Goal: Task Accomplishment & Management: Manage account settings

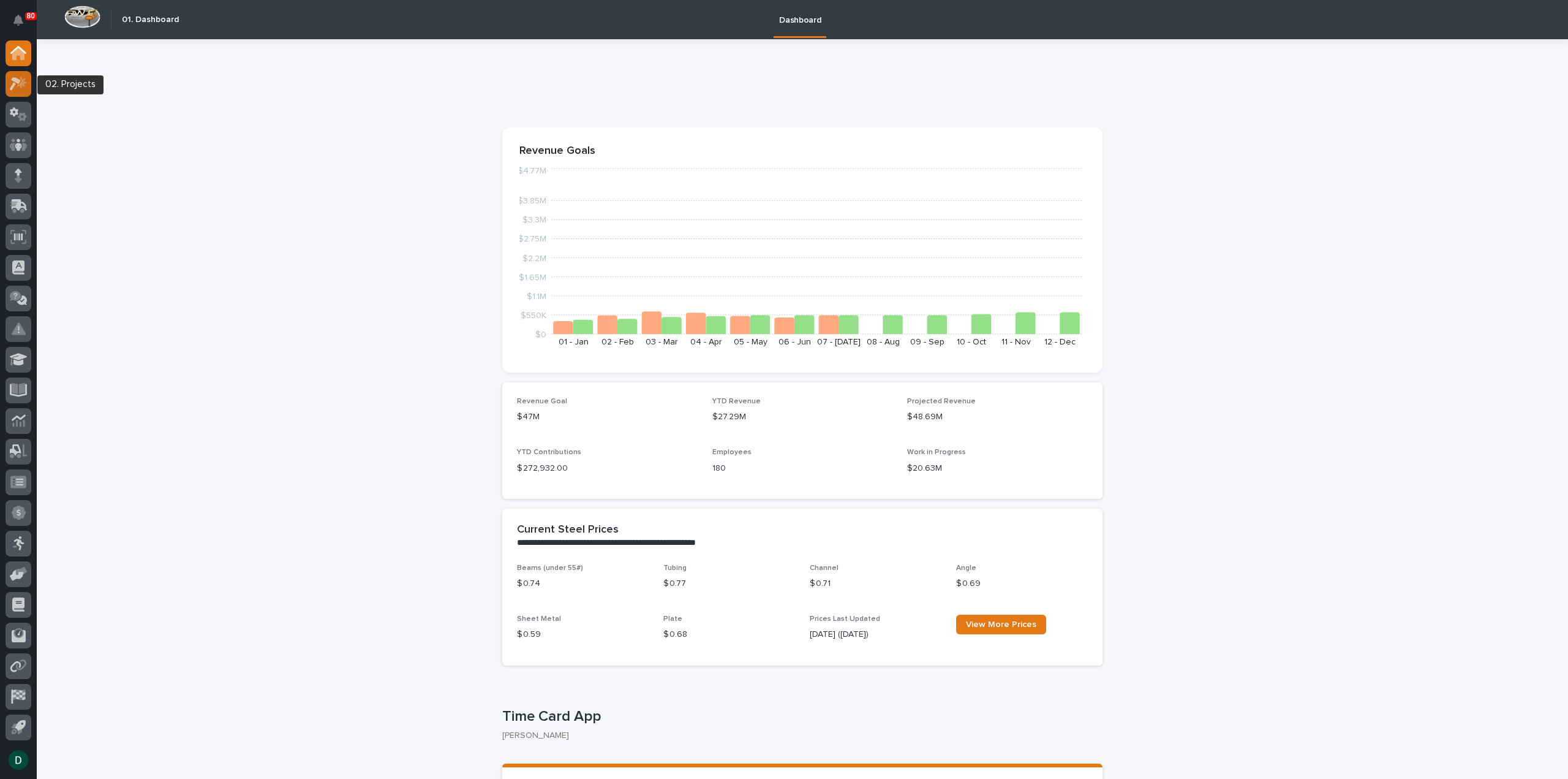
click at [16, 83] on icon at bounding box center [19, 83] width 18 height 14
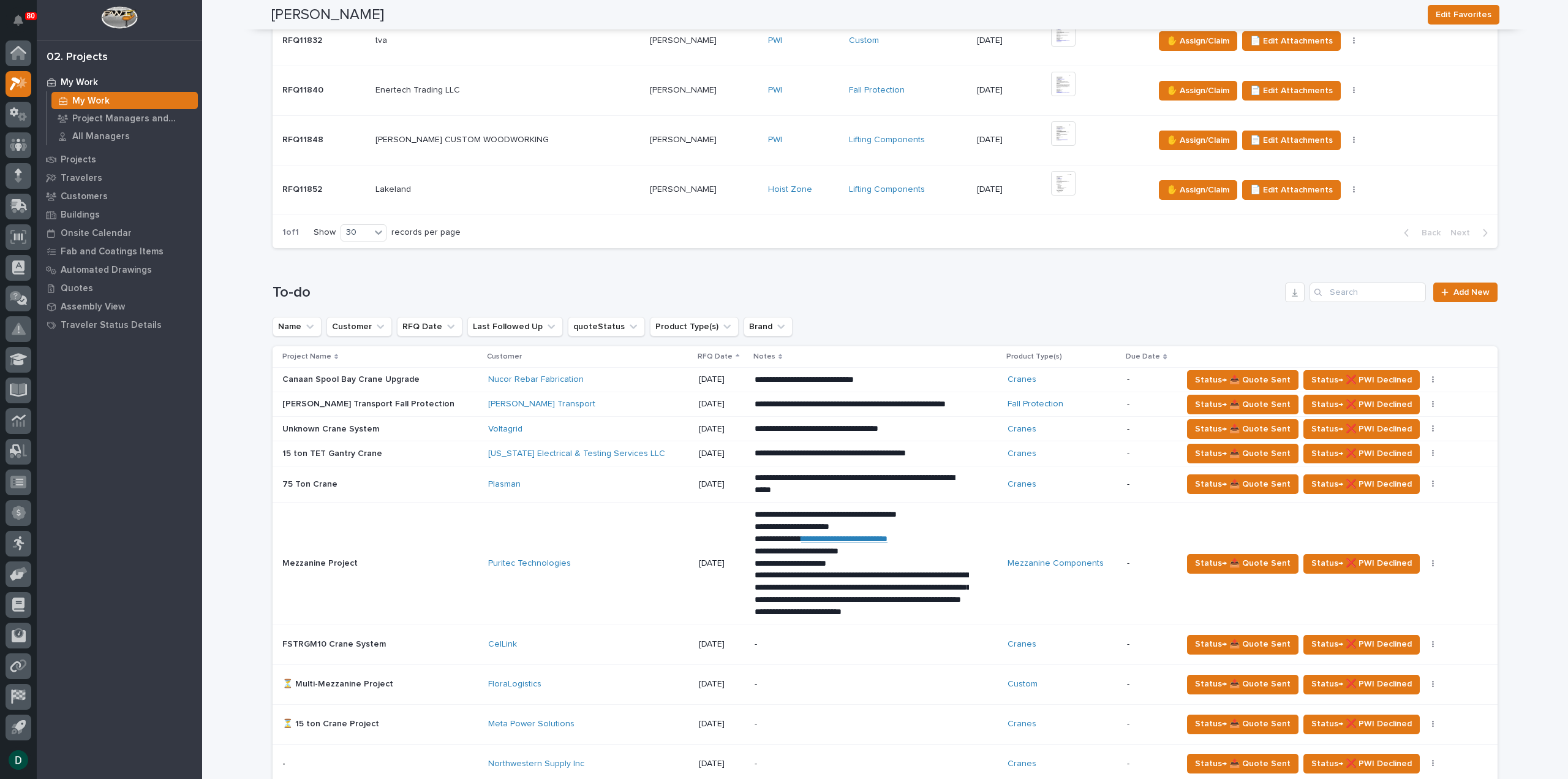
scroll to position [797, 0]
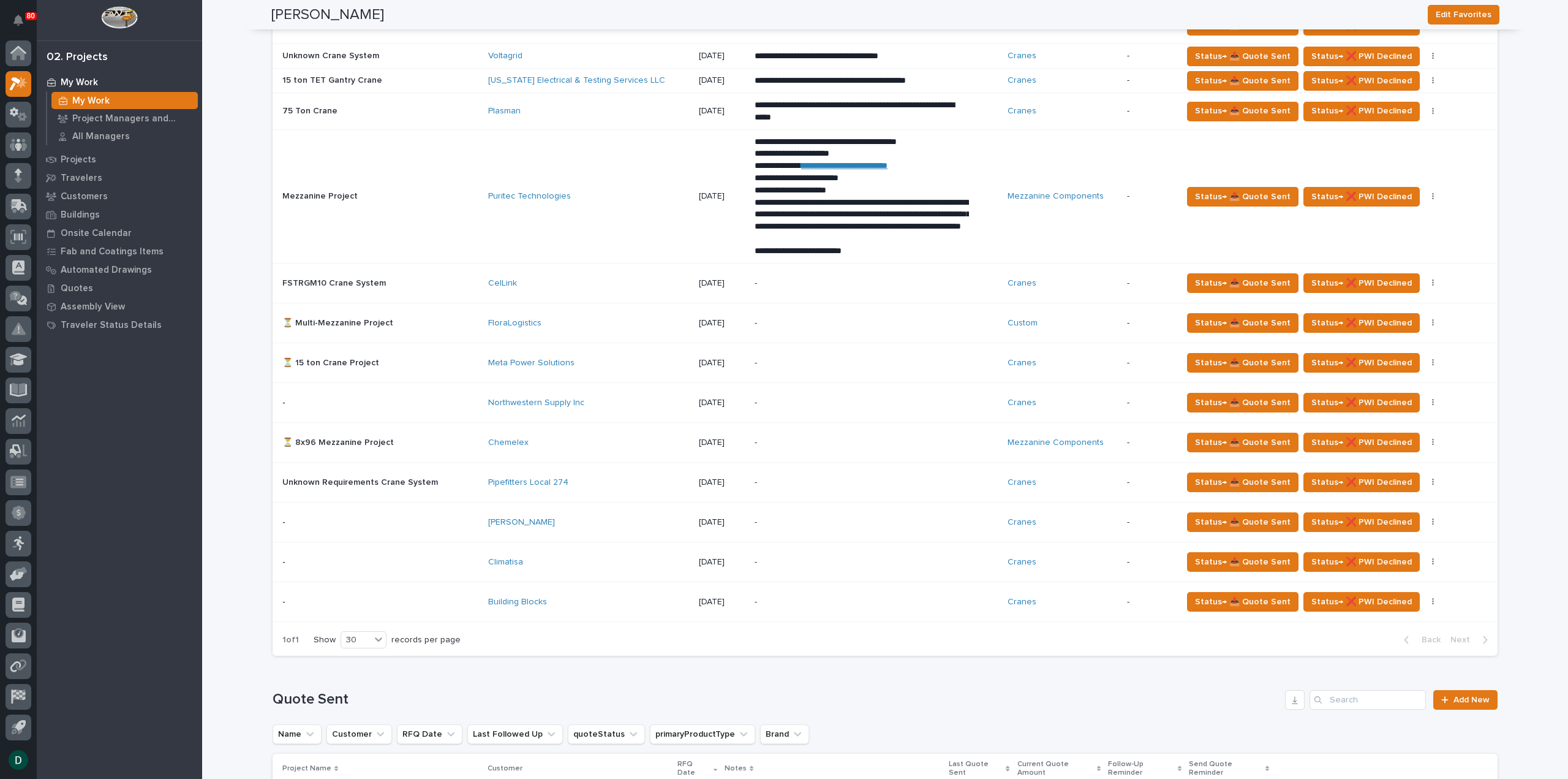
click at [452, 597] on p at bounding box center [380, 602] width 196 height 10
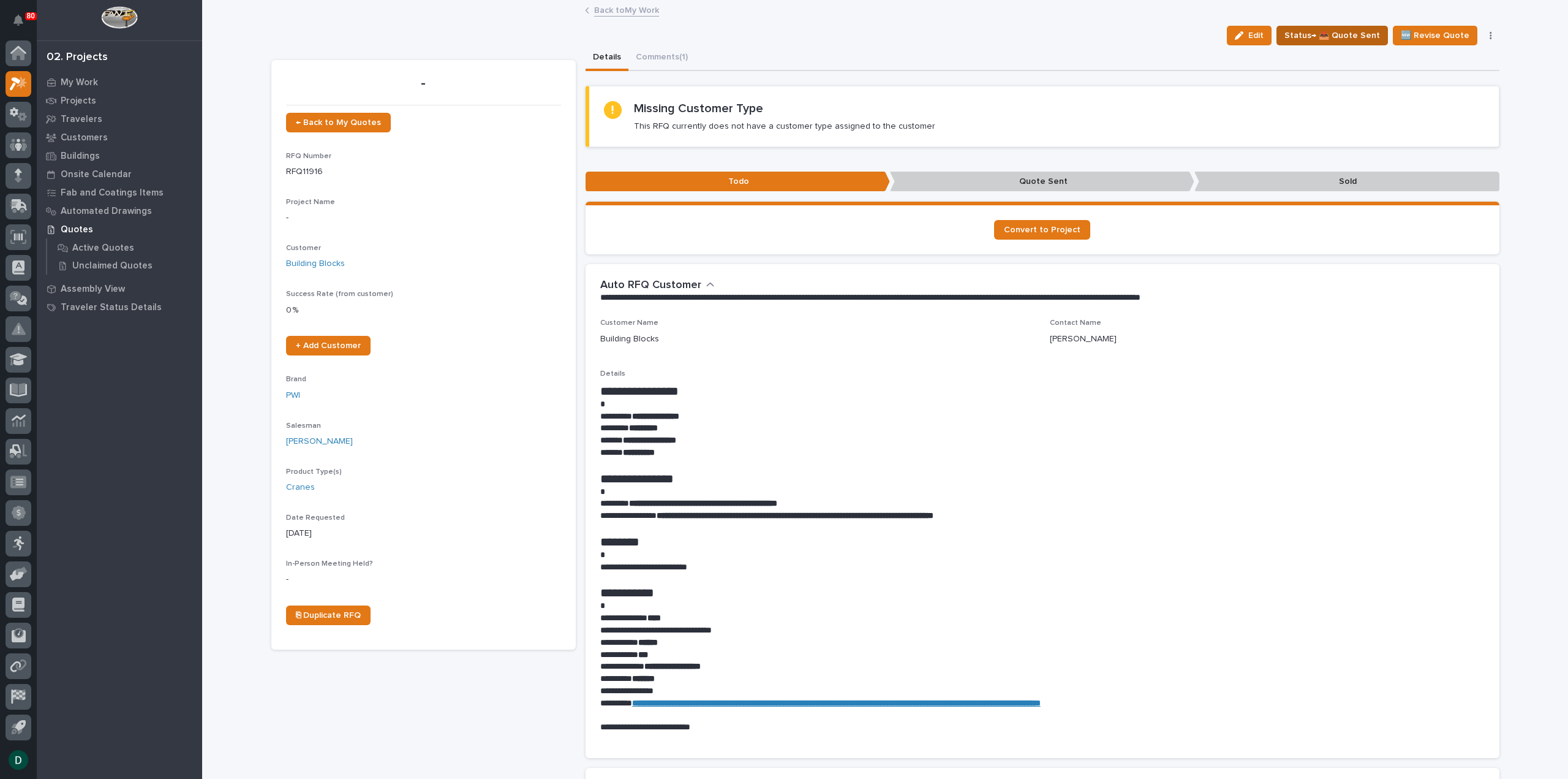
click at [1337, 36] on span "Status→ 📤 Quote Sent" at bounding box center [1333, 35] width 96 height 15
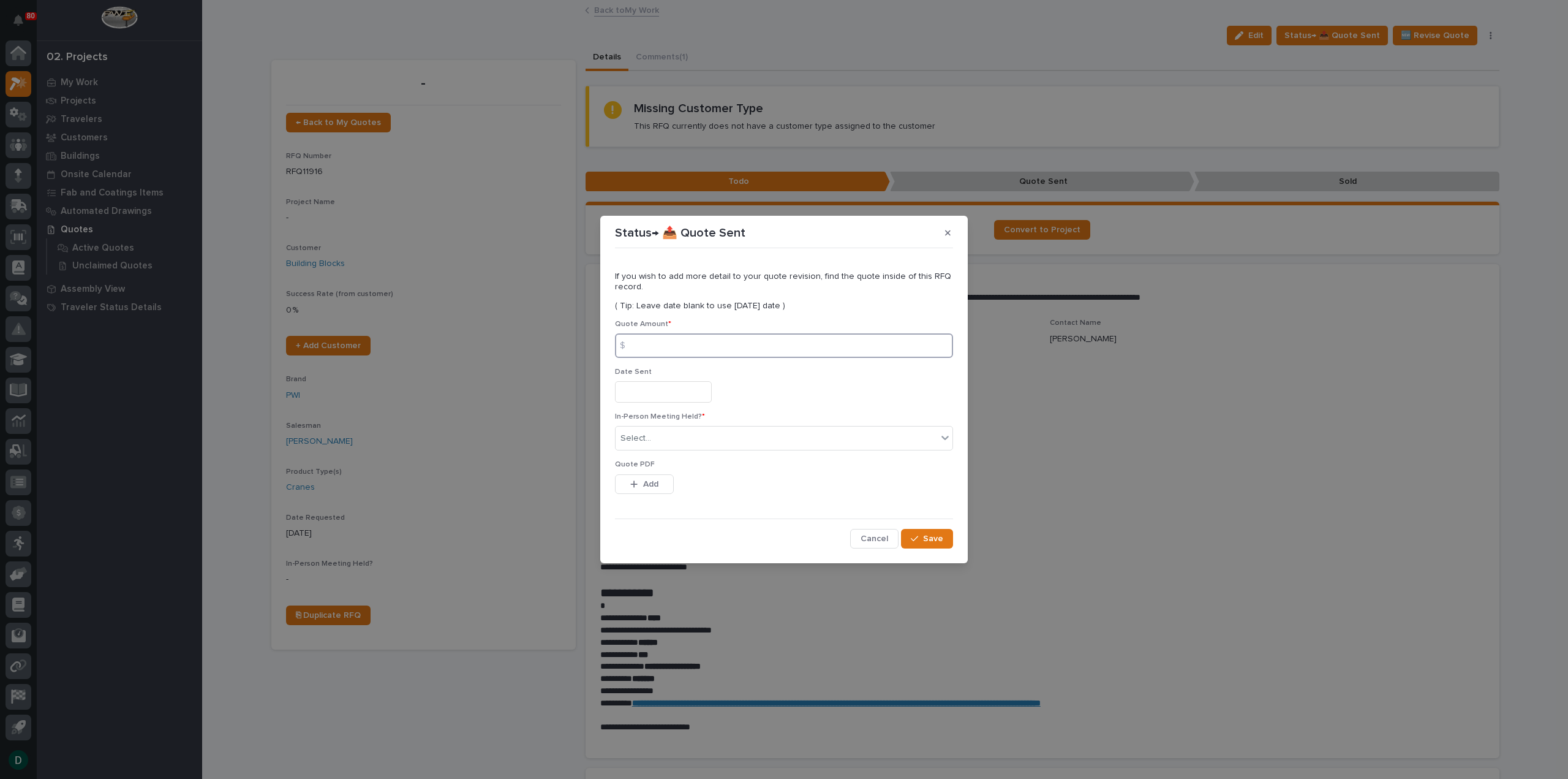
click at [703, 346] on input at bounding box center [784, 345] width 338 height 24
click at [696, 346] on input at bounding box center [784, 345] width 338 height 24
click at [722, 348] on input at bounding box center [784, 345] width 338 height 24
type input "31954"
click at [657, 398] on input "text" at bounding box center [663, 392] width 97 height 22
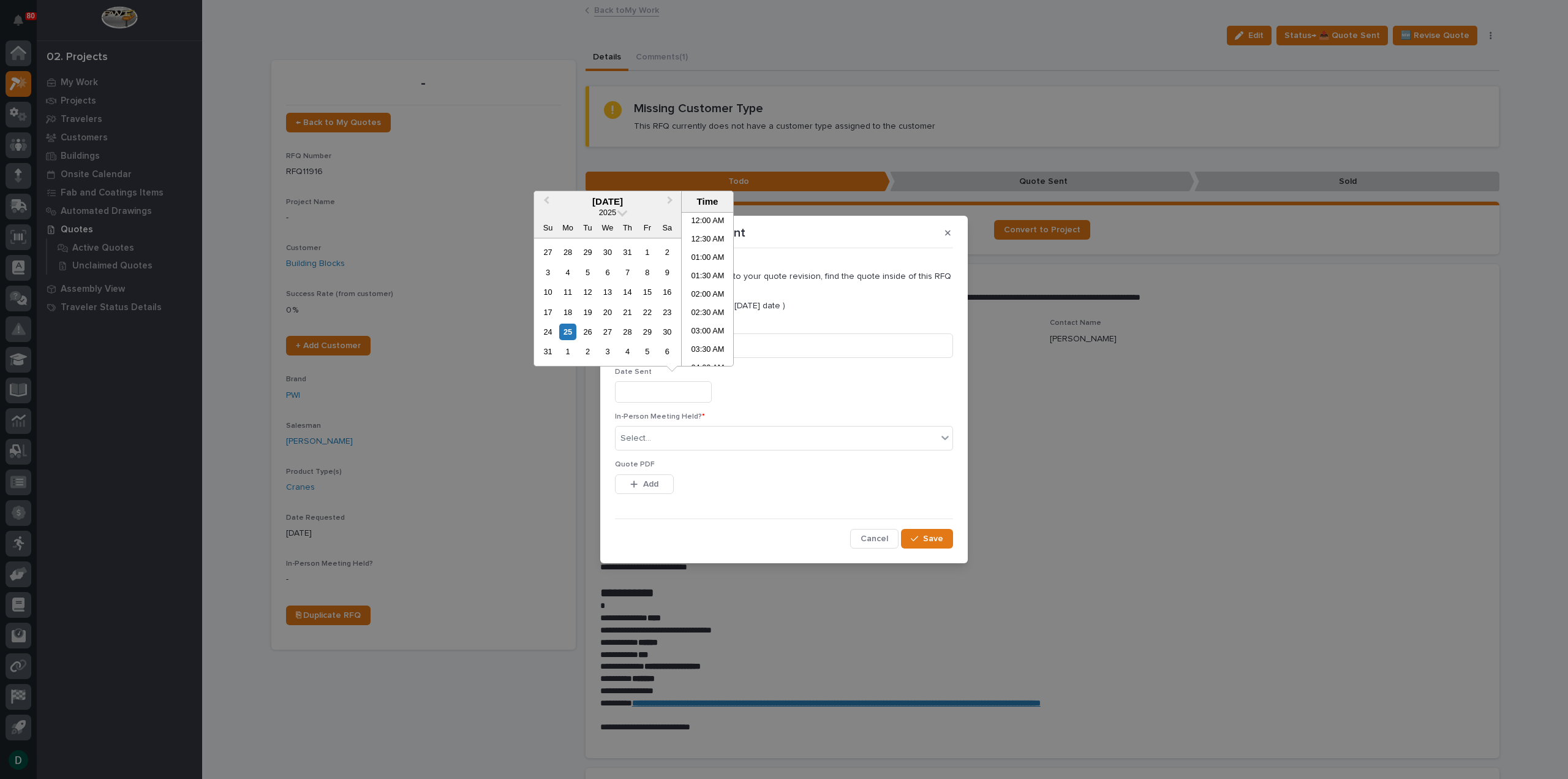
scroll to position [466, 0]
click at [566, 331] on div "25" at bounding box center [568, 331] width 17 height 17
type input "**********"
click at [692, 441] on div "Select..." at bounding box center [776, 438] width 322 height 20
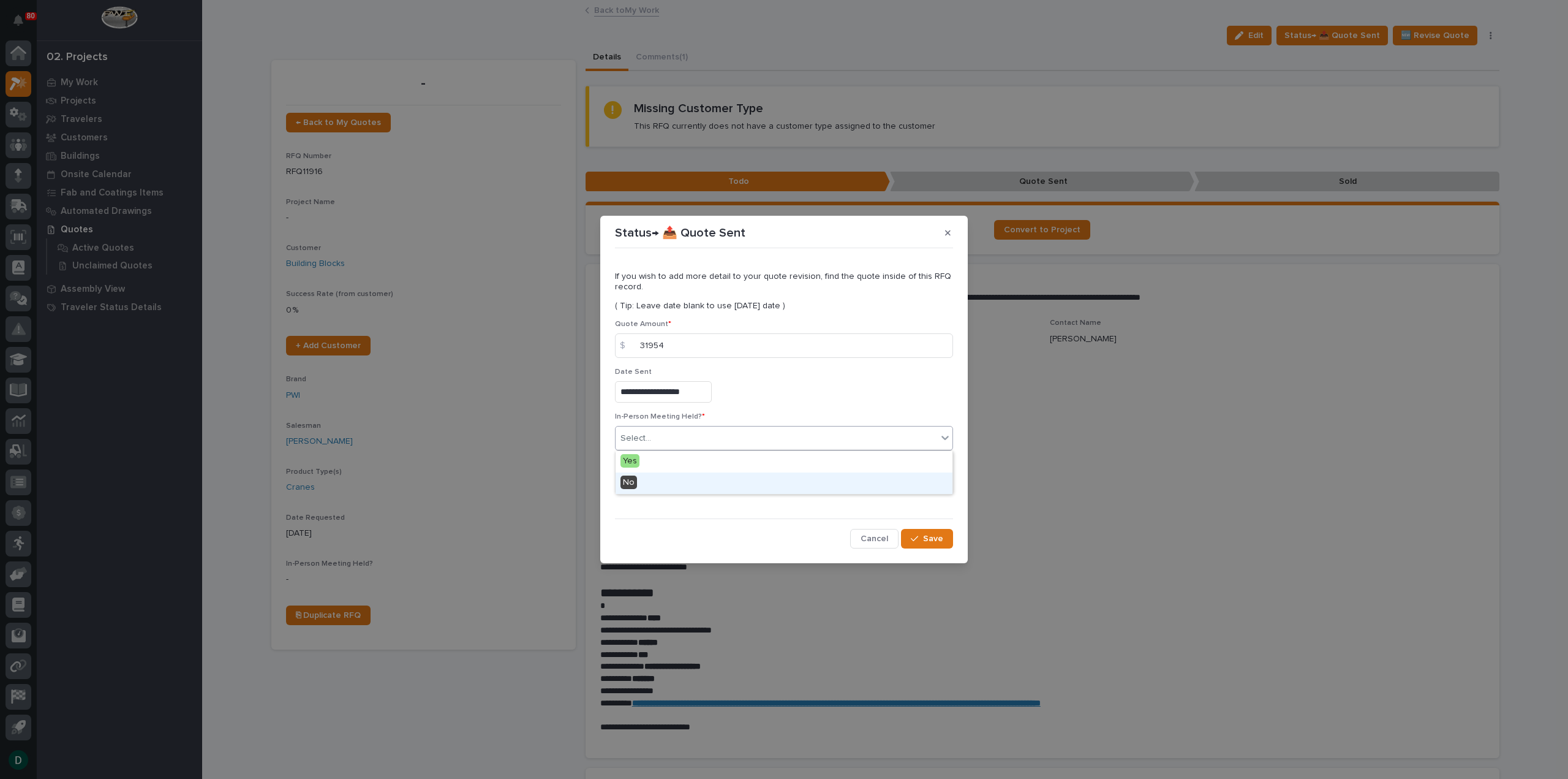
click at [659, 486] on div "No" at bounding box center [784, 483] width 337 height 22
click at [659, 486] on button "Add" at bounding box center [644, 484] width 59 height 19
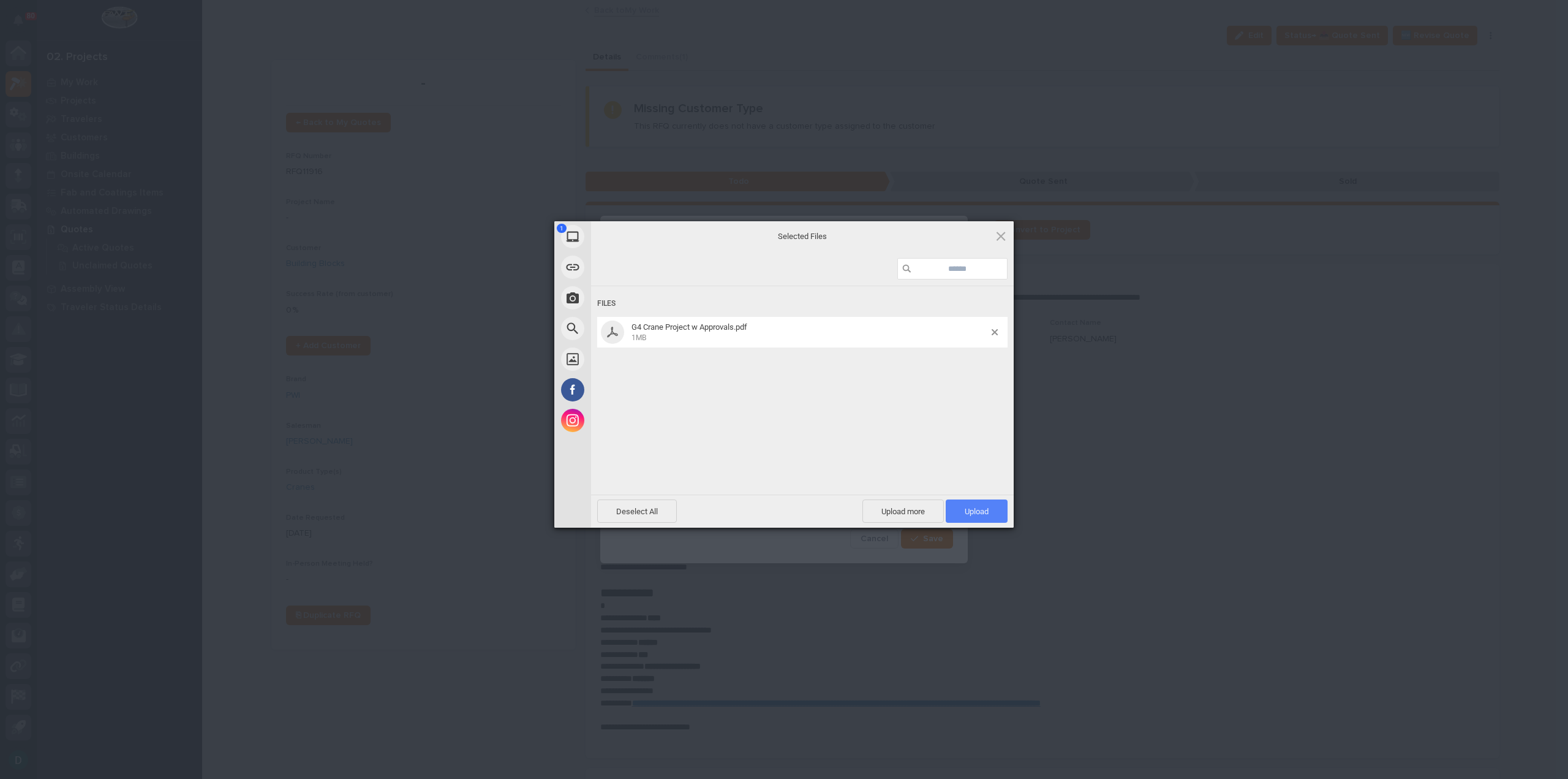
click at [993, 508] on span "Upload 1" at bounding box center [976, 510] width 62 height 23
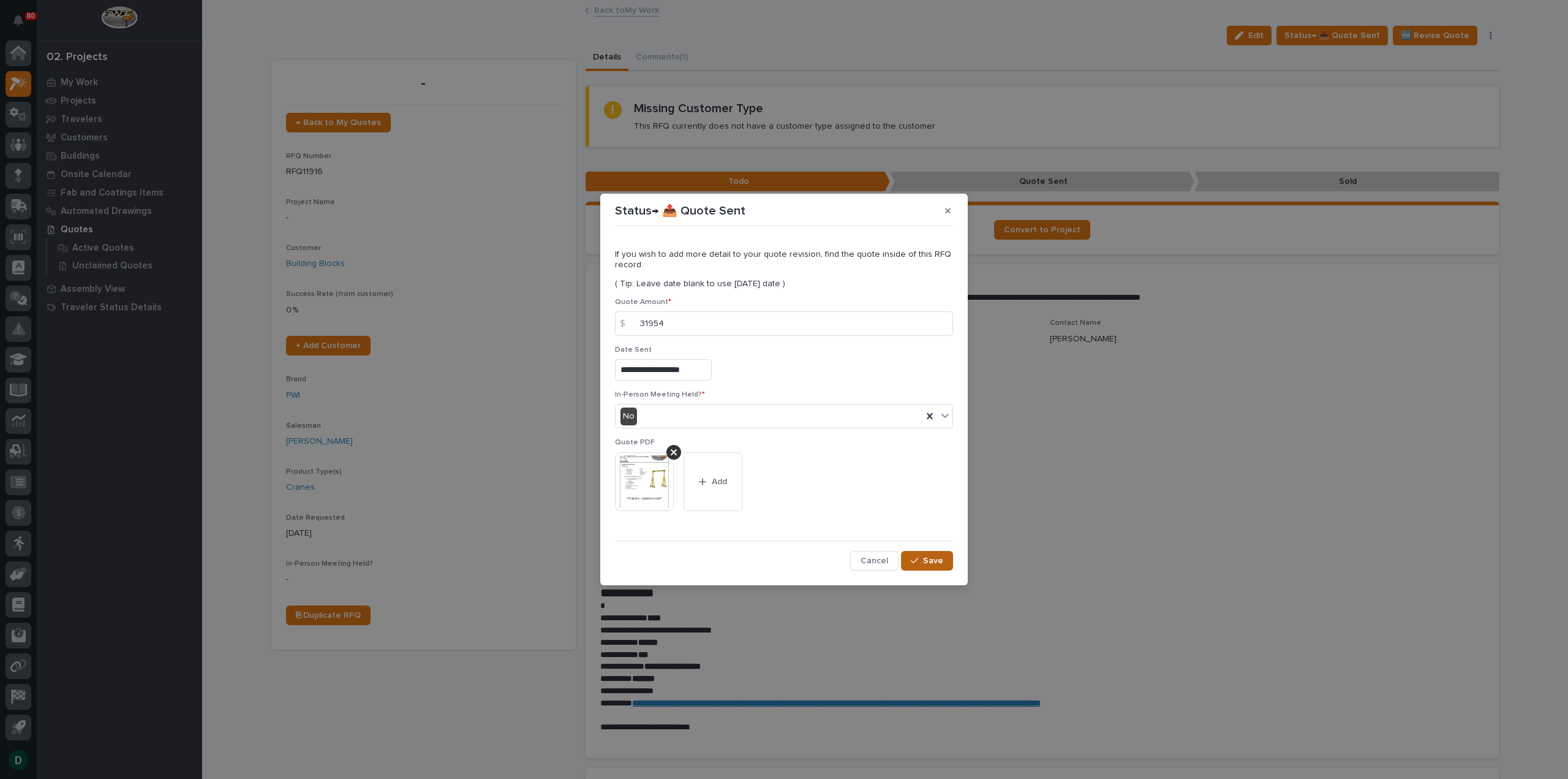
click at [938, 560] on span "Save" at bounding box center [933, 560] width 20 height 11
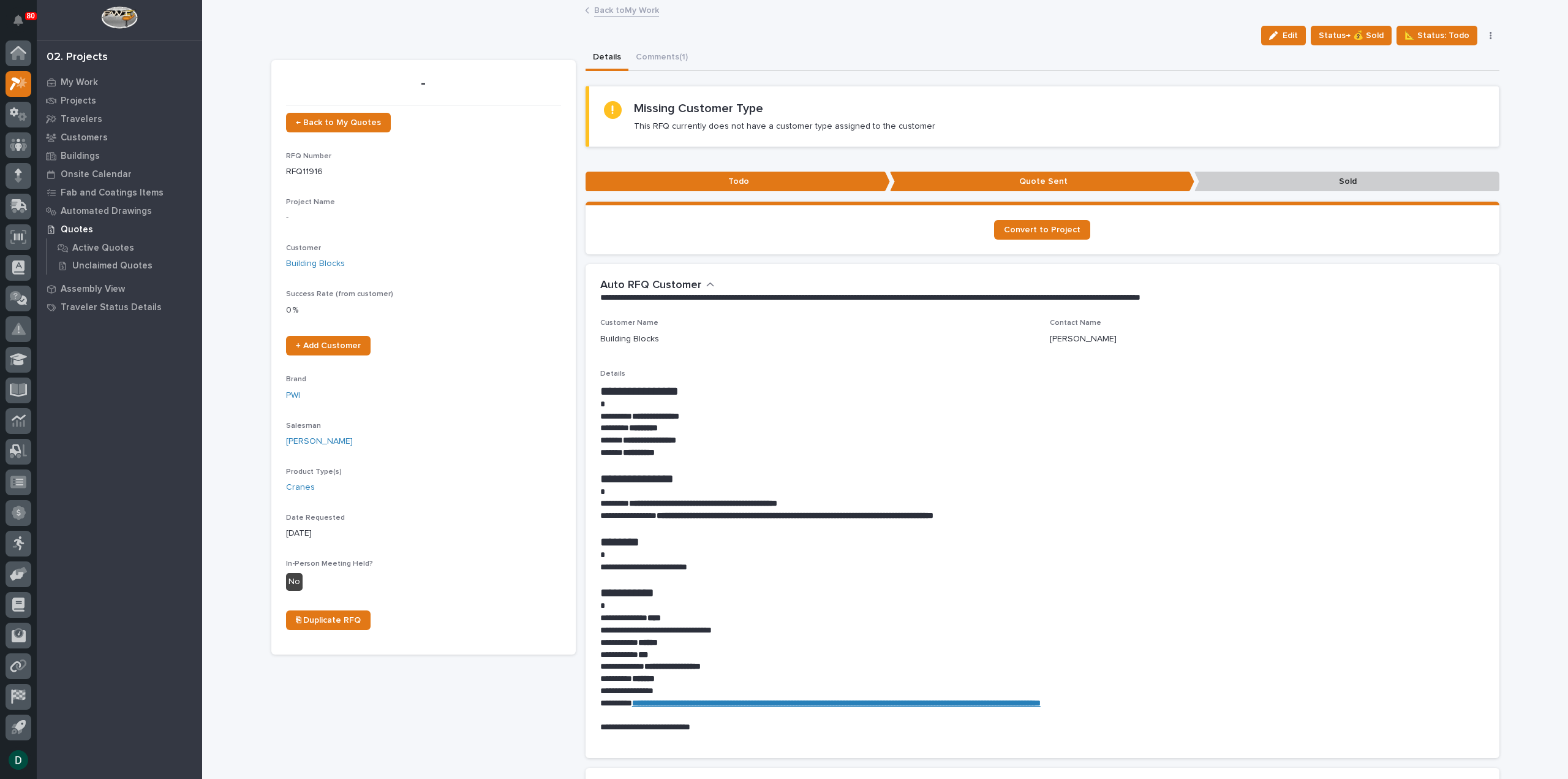
click at [630, 10] on link "Back to My Work" at bounding box center [626, 9] width 65 height 14
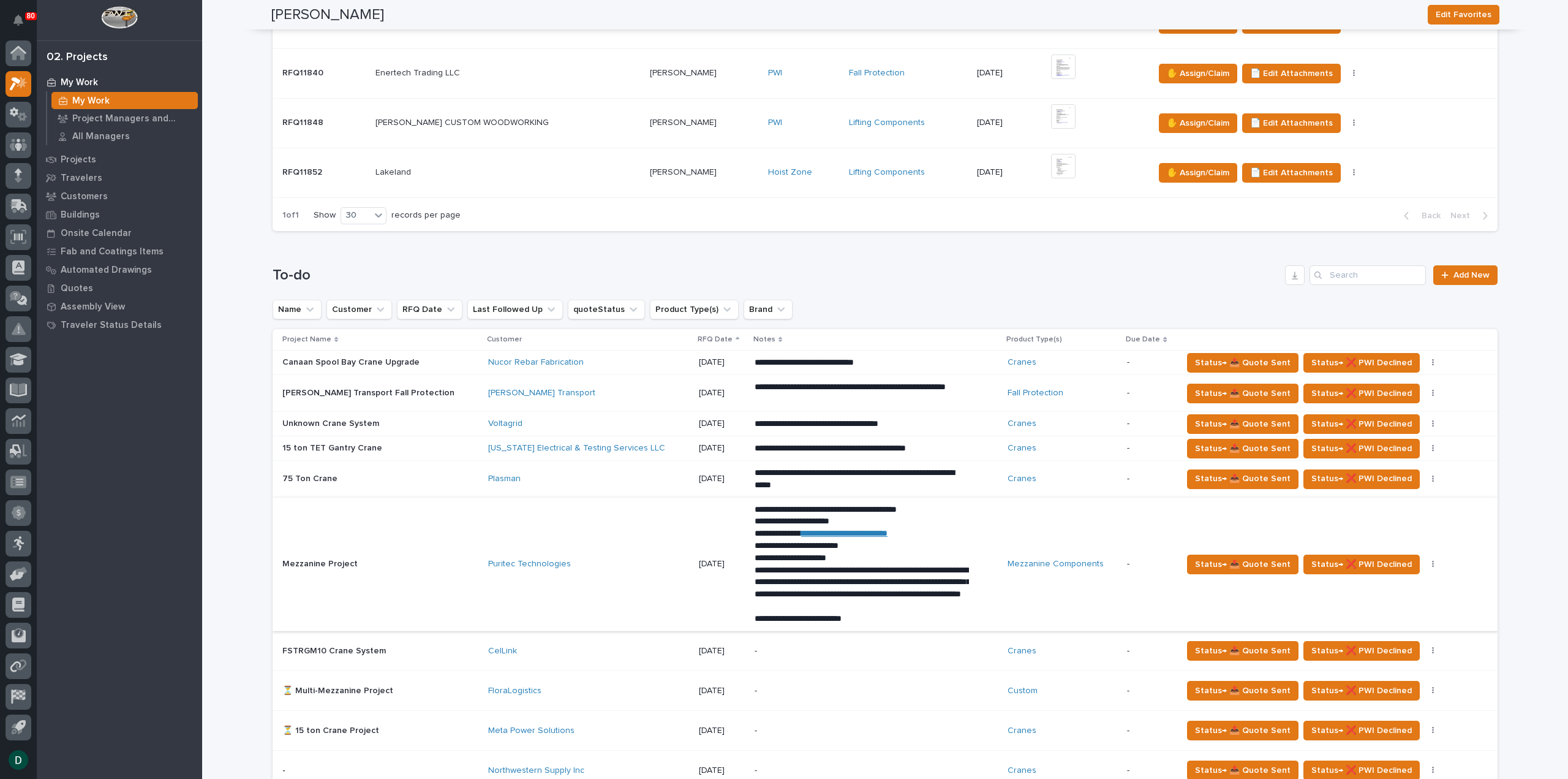
scroll to position [490, 0]
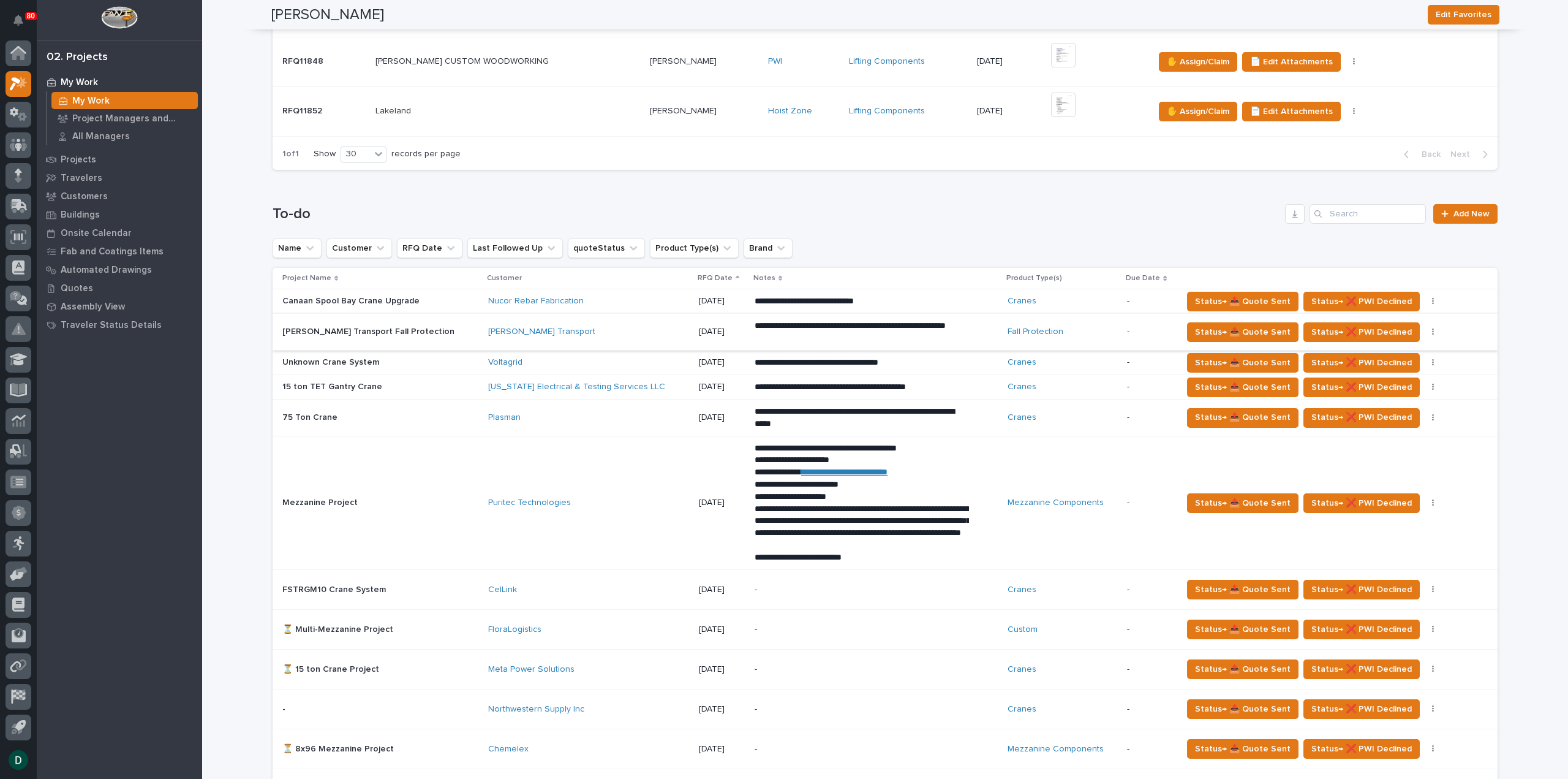
click at [1425, 332] on button "button" at bounding box center [1433, 332] width 17 height 9
click at [1386, 356] on span "Status→ ⏳ Inactive" at bounding box center [1371, 356] width 75 height 15
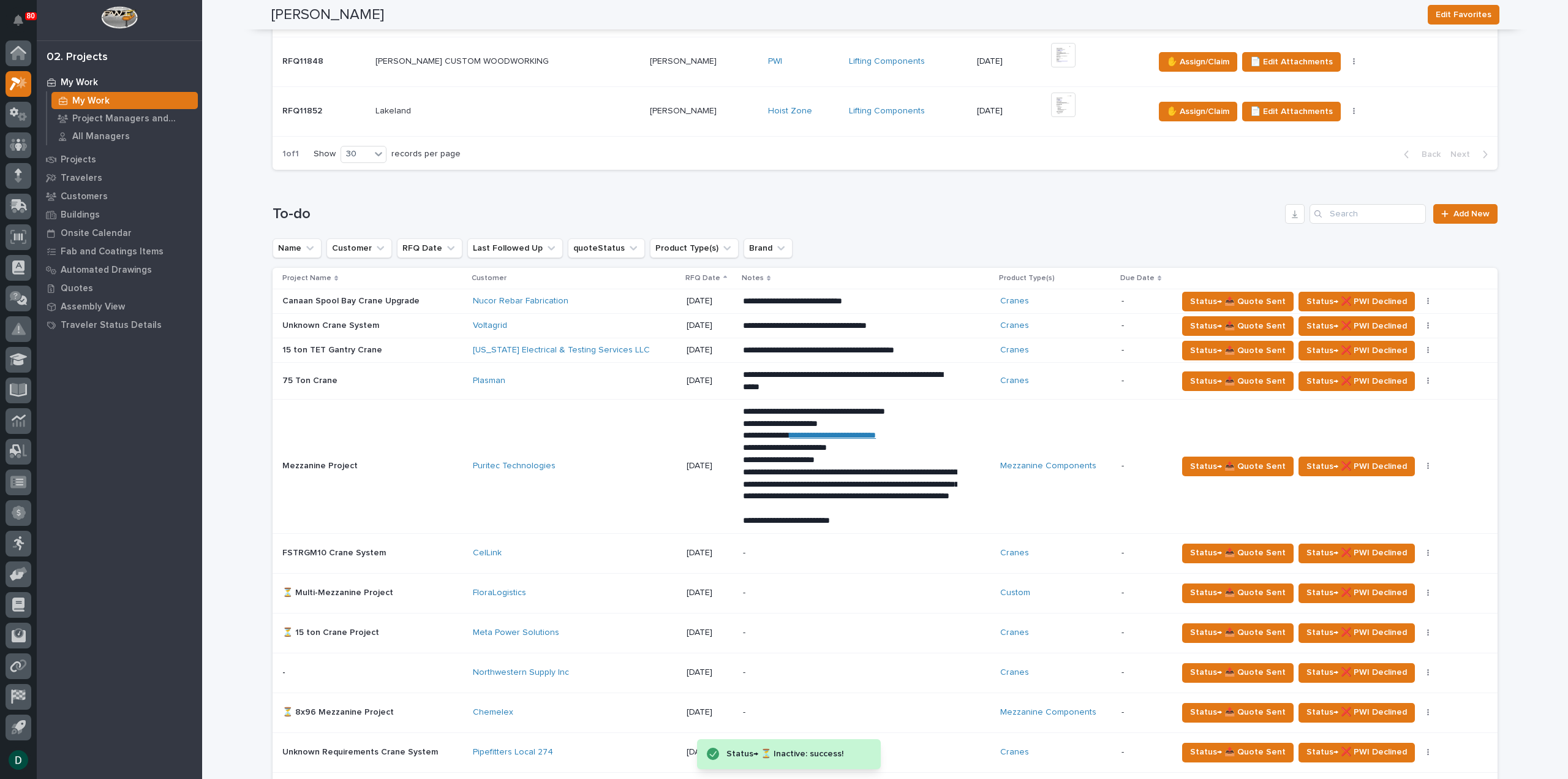
click at [1406, 320] on div "Status→ 📤 Quote Sent Status→ ❌ PWI Declined Status→ ⏳ Inactive 🚩 Edit Flags" at bounding box center [1328, 326] width 301 height 19
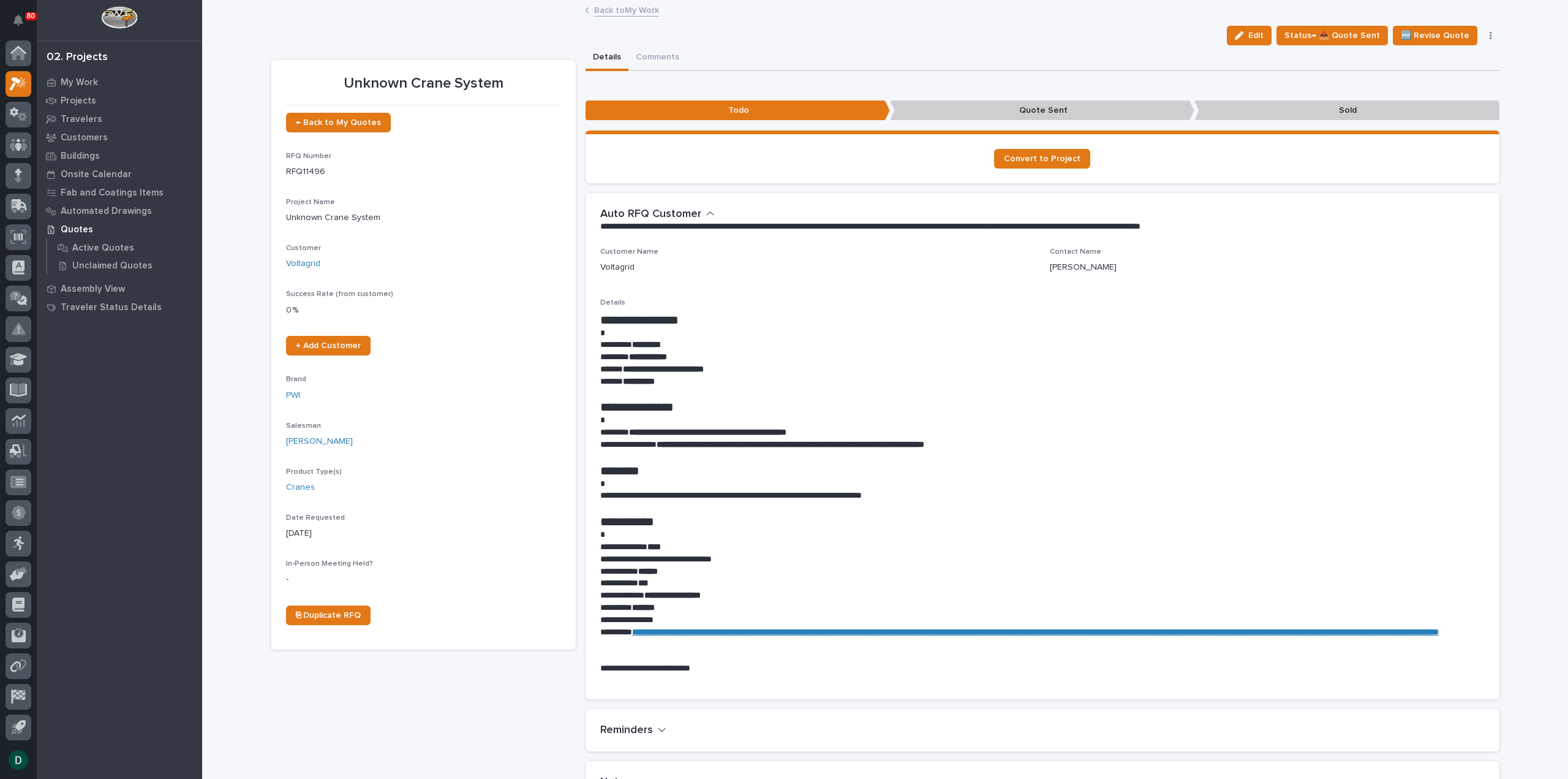
click at [633, 8] on link "Back to My Work" at bounding box center [626, 9] width 65 height 14
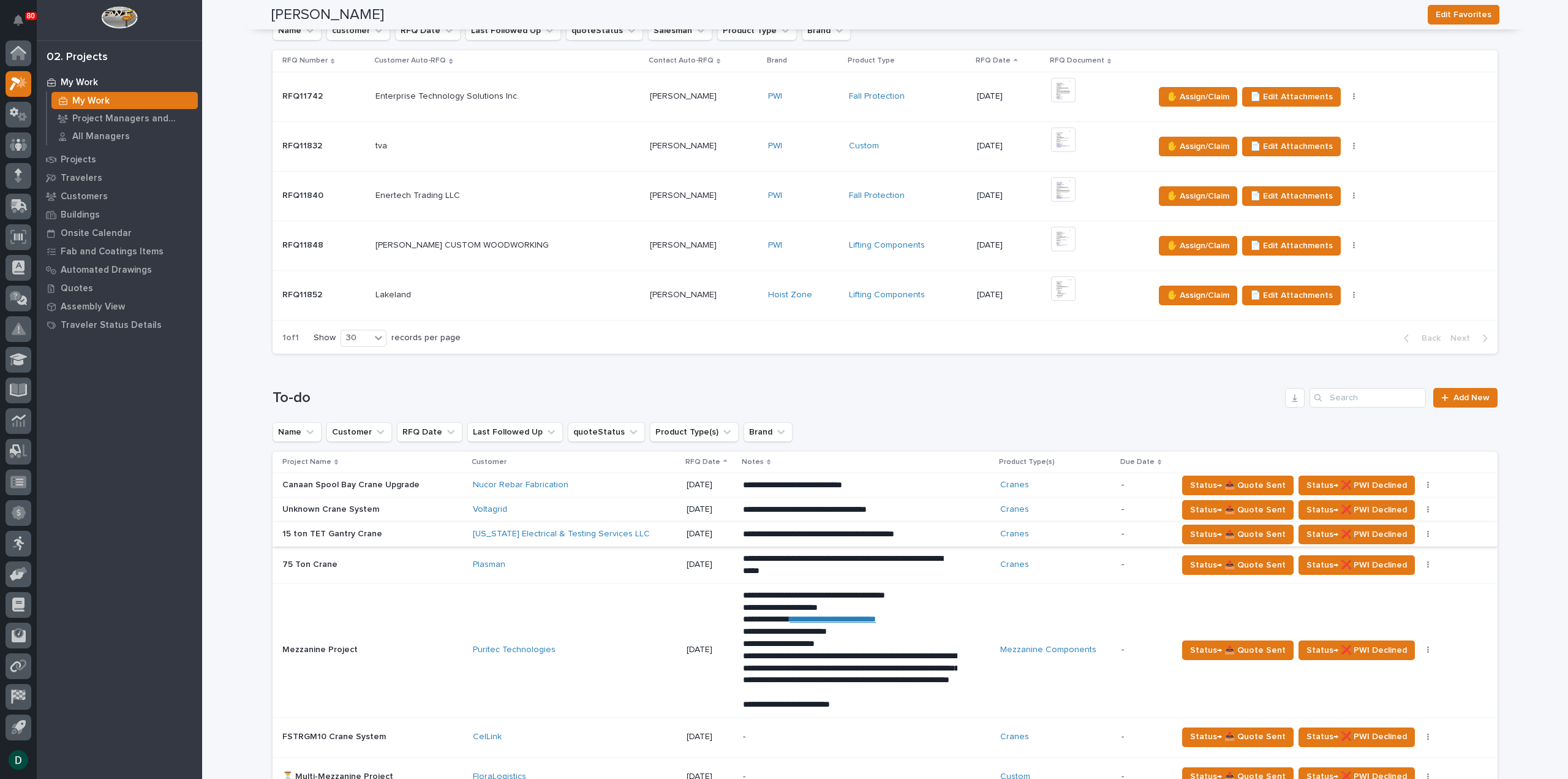
scroll to position [490, 0]
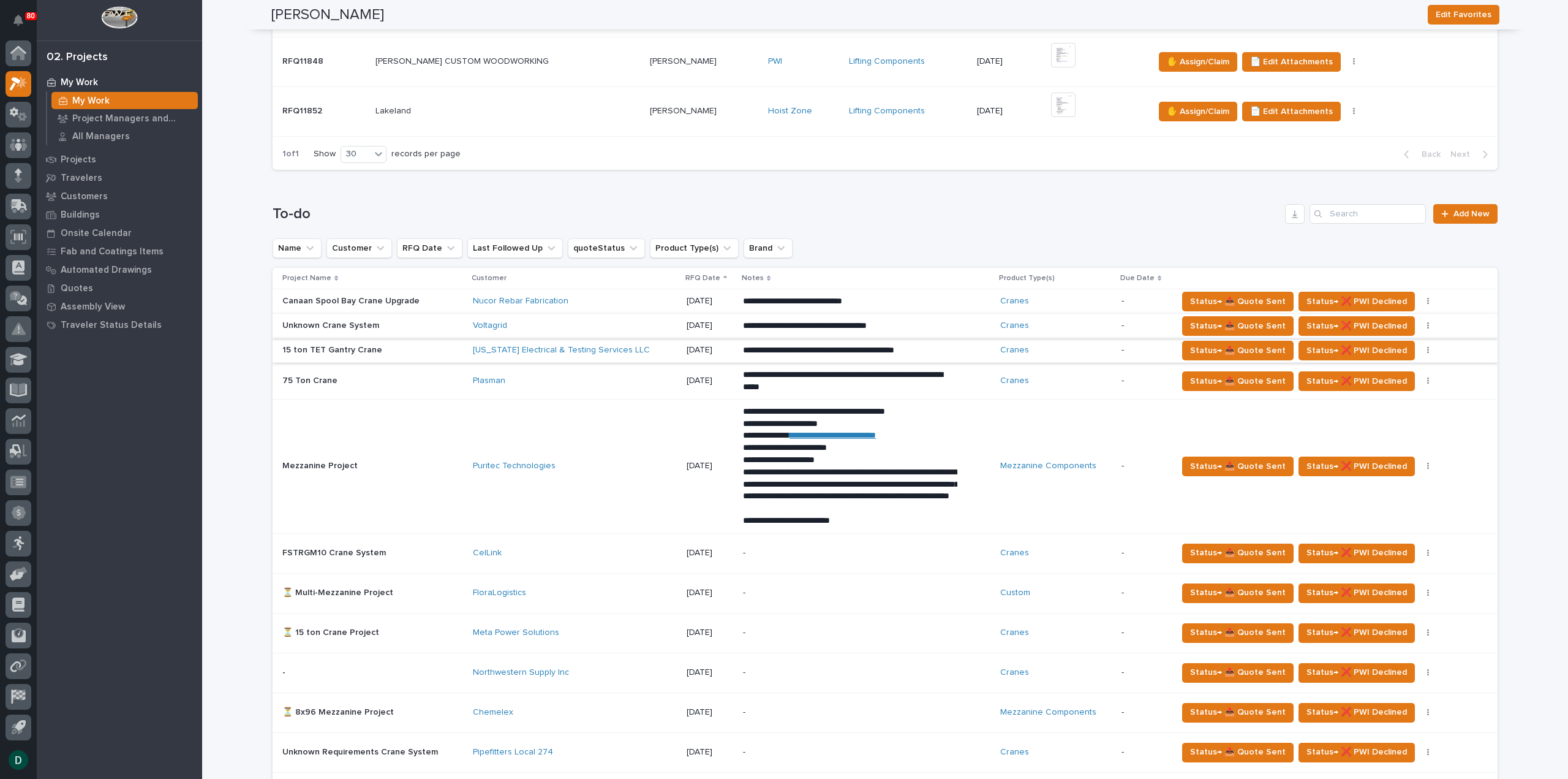
click at [1420, 323] on button "button" at bounding box center [1428, 326] width 17 height 9
click at [1389, 345] on span "Status→ ⏳ Inactive" at bounding box center [1371, 350] width 75 height 15
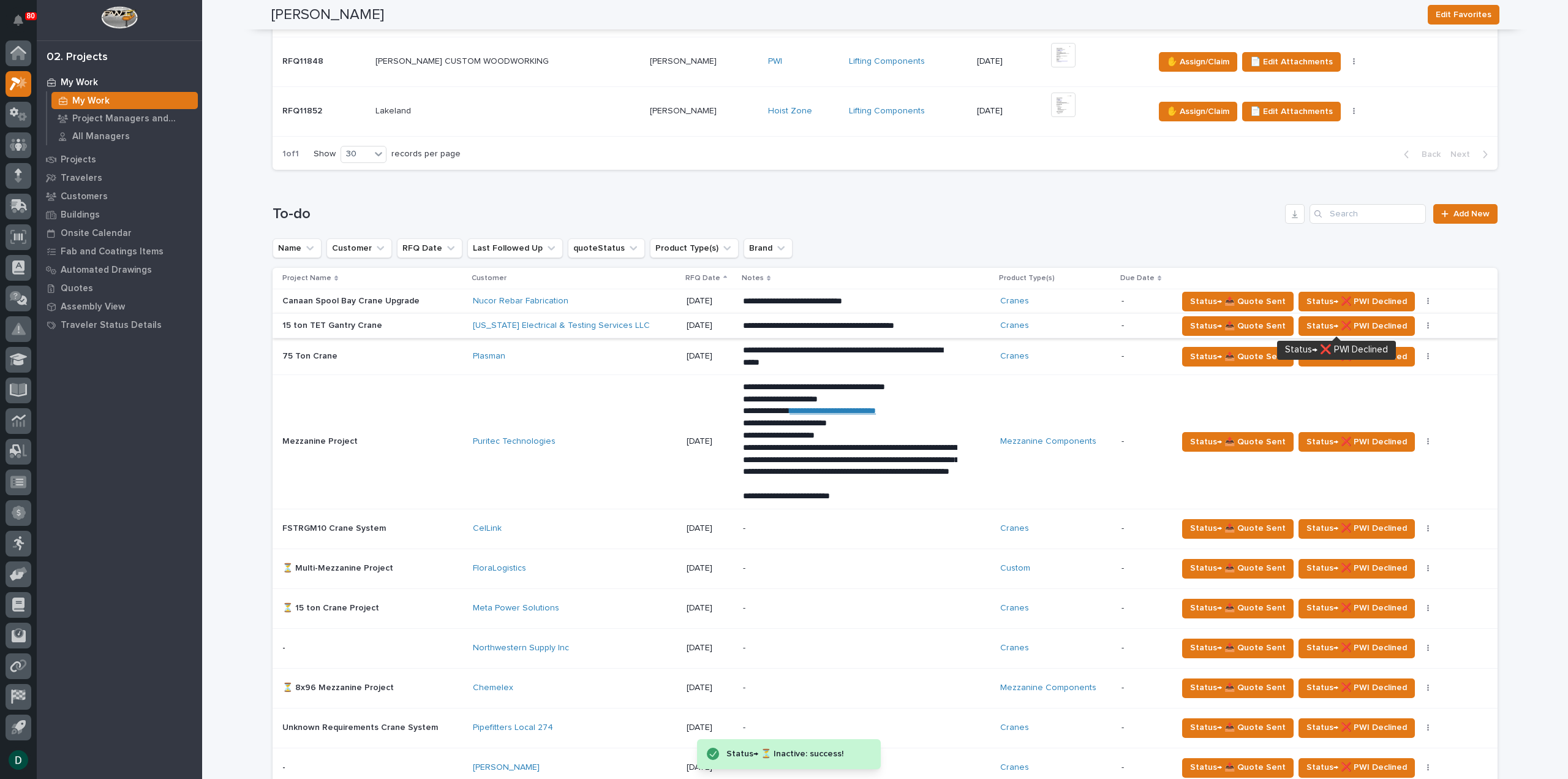
click at [1420, 323] on button "button" at bounding box center [1428, 326] width 17 height 9
click at [1376, 352] on span "Status→ ⏳ Inactive" at bounding box center [1371, 350] width 75 height 15
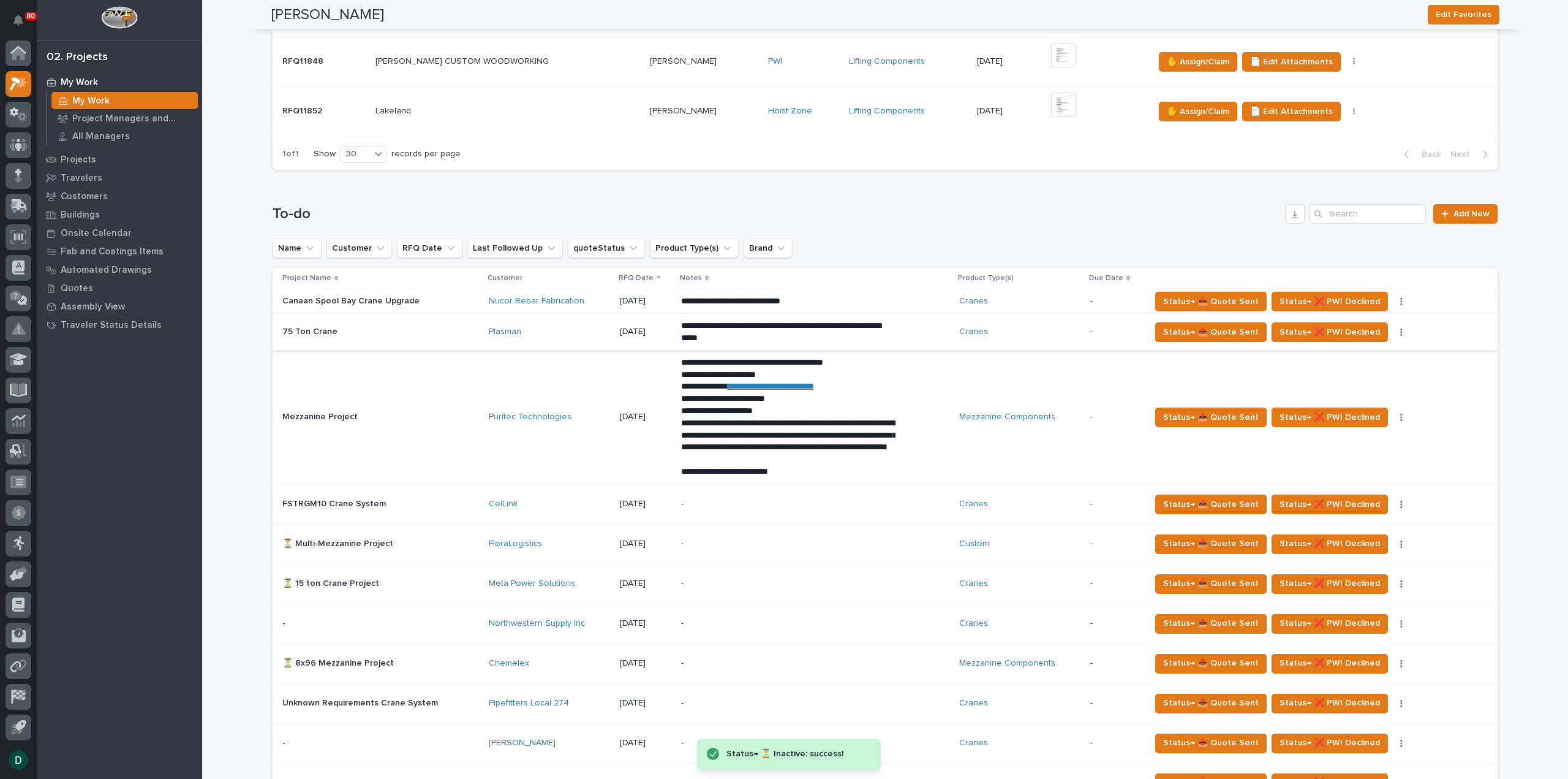
click at [1393, 328] on button "button" at bounding box center [1401, 332] width 17 height 9
click at [1370, 356] on span "Status→ ⏳ Inactive" at bounding box center [1354, 356] width 75 height 15
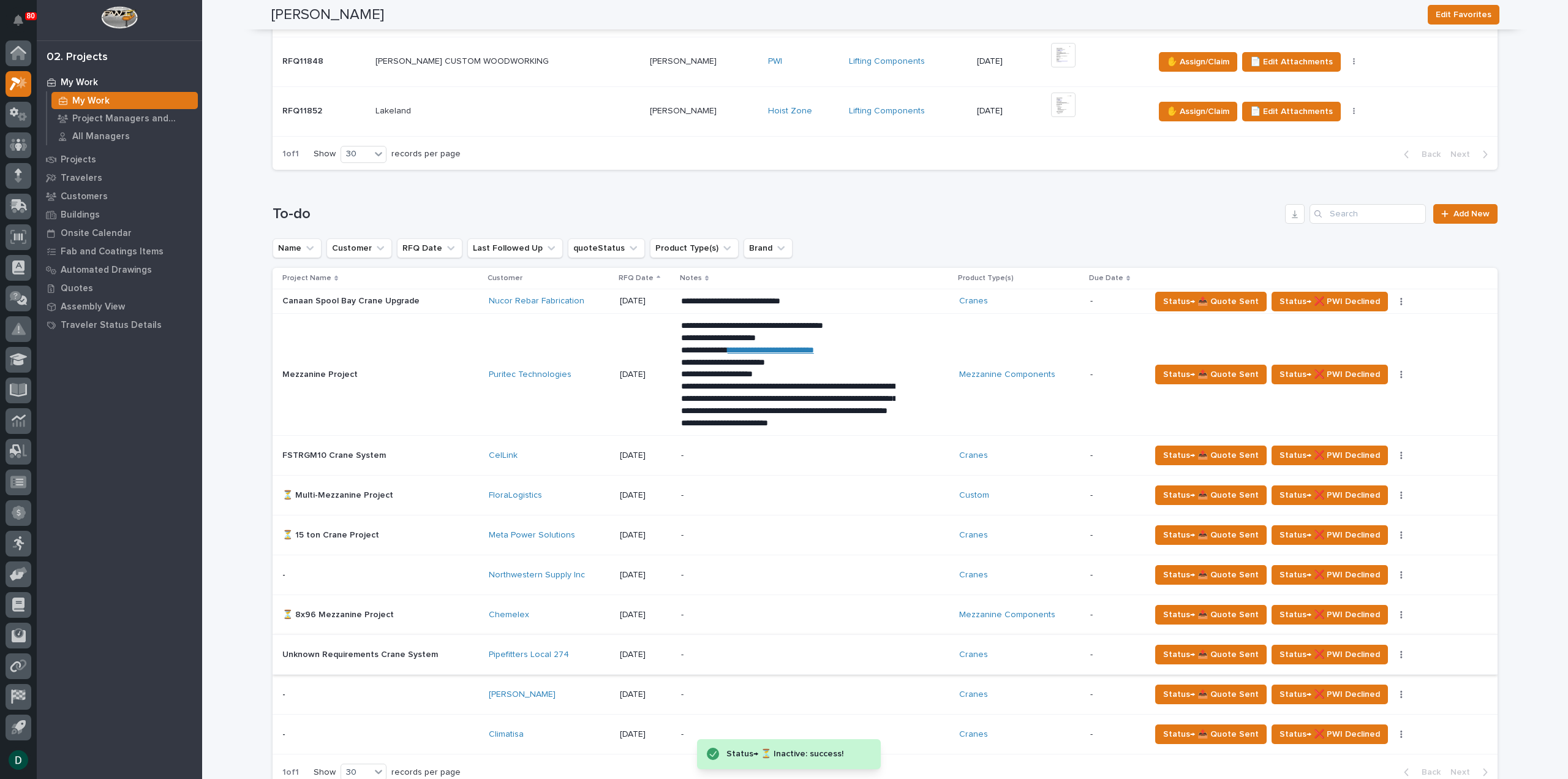
scroll to position [613, 0]
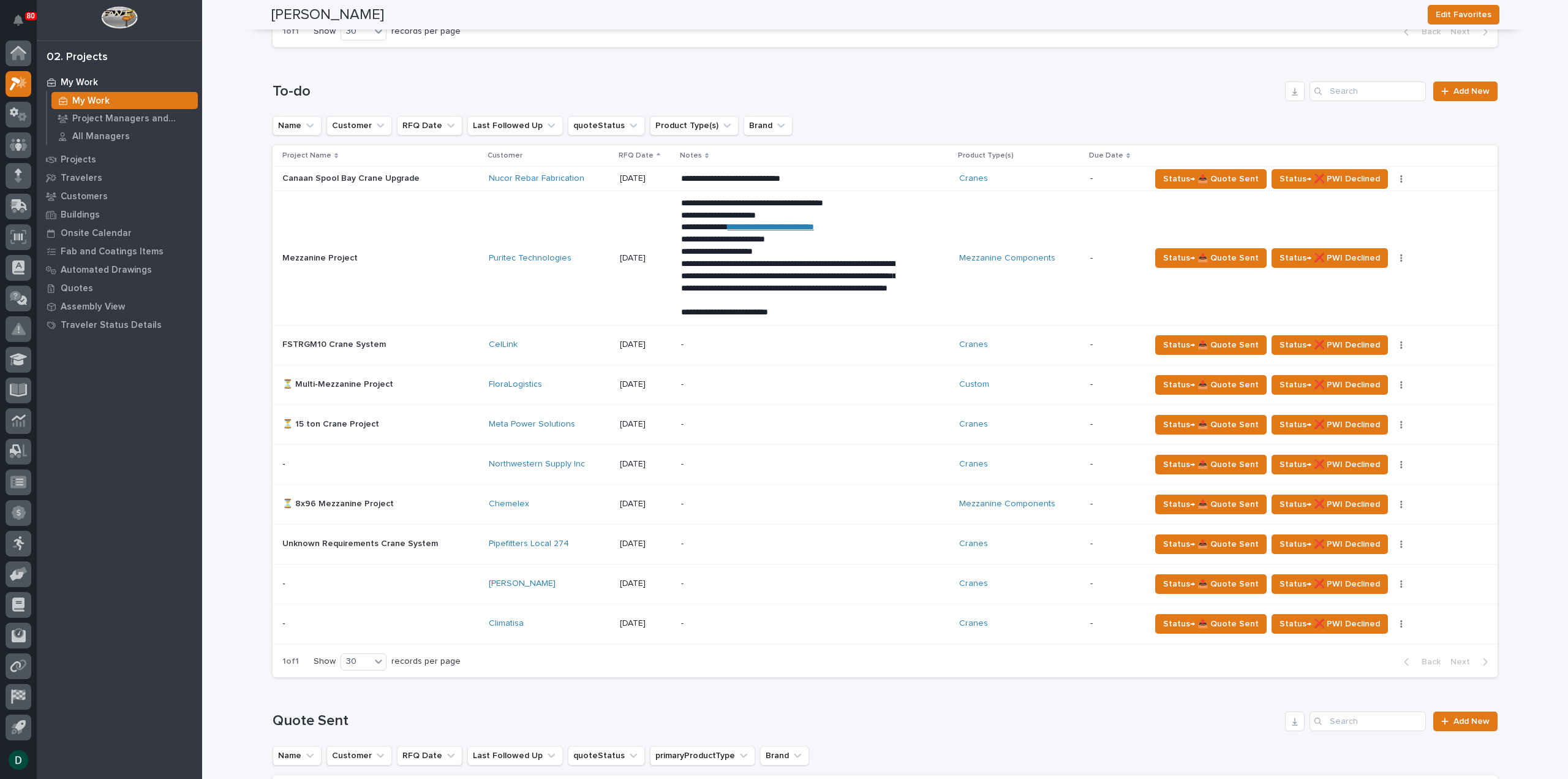
click at [455, 467] on p at bounding box center [381, 464] width 197 height 10
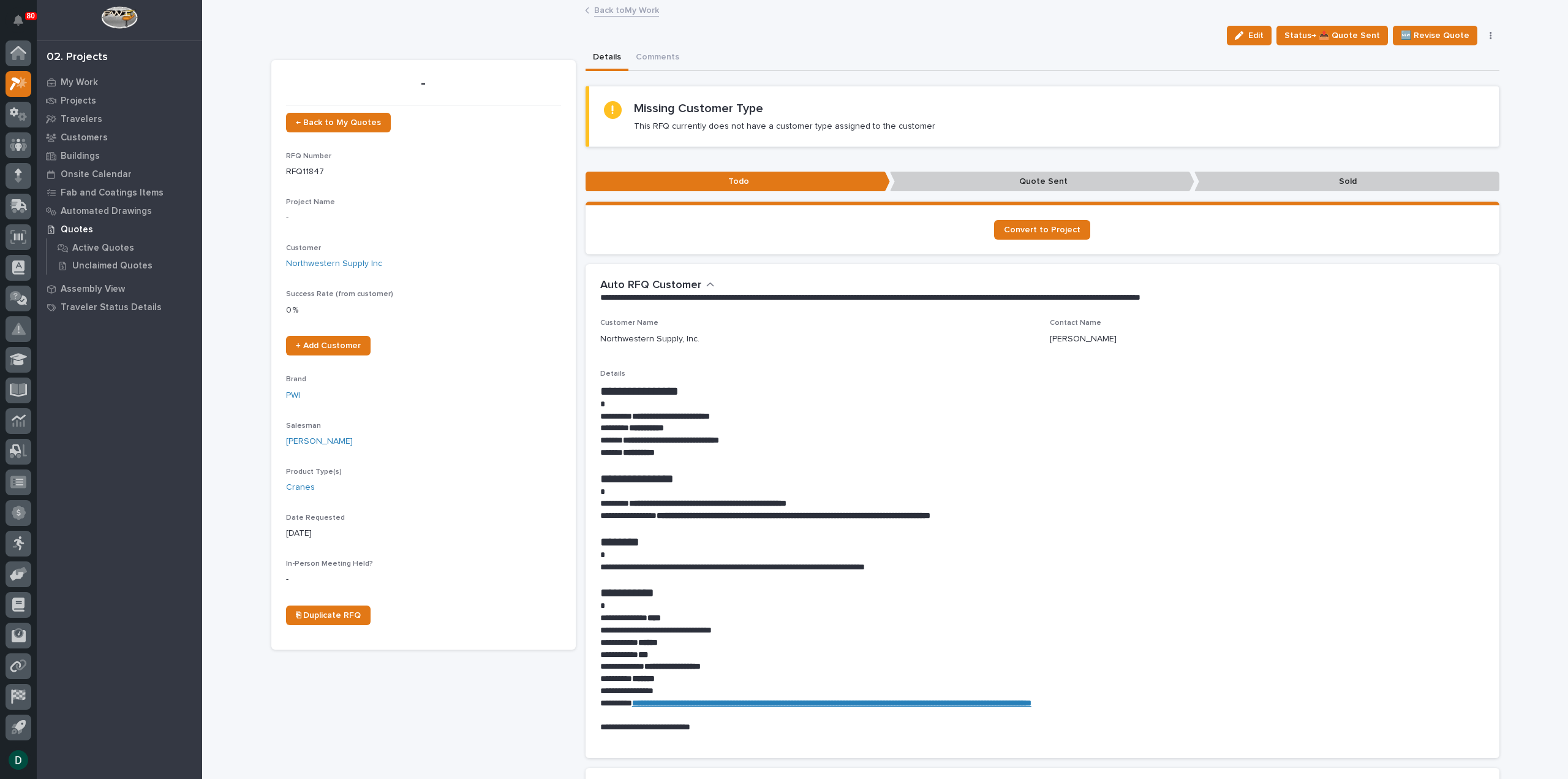
click at [824, 595] on h1 "**********" at bounding box center [1042, 593] width 884 height 15
drag, startPoint x: 1006, startPoint y: 594, endPoint x: 909, endPoint y: 566, distance: 101.0
click at [1005, 594] on h1 "**********" at bounding box center [1042, 593] width 884 height 15
drag, startPoint x: 756, startPoint y: 439, endPoint x: 621, endPoint y: 443, distance: 135.1
click at [621, 443] on p "**********" at bounding box center [1042, 440] width 884 height 12
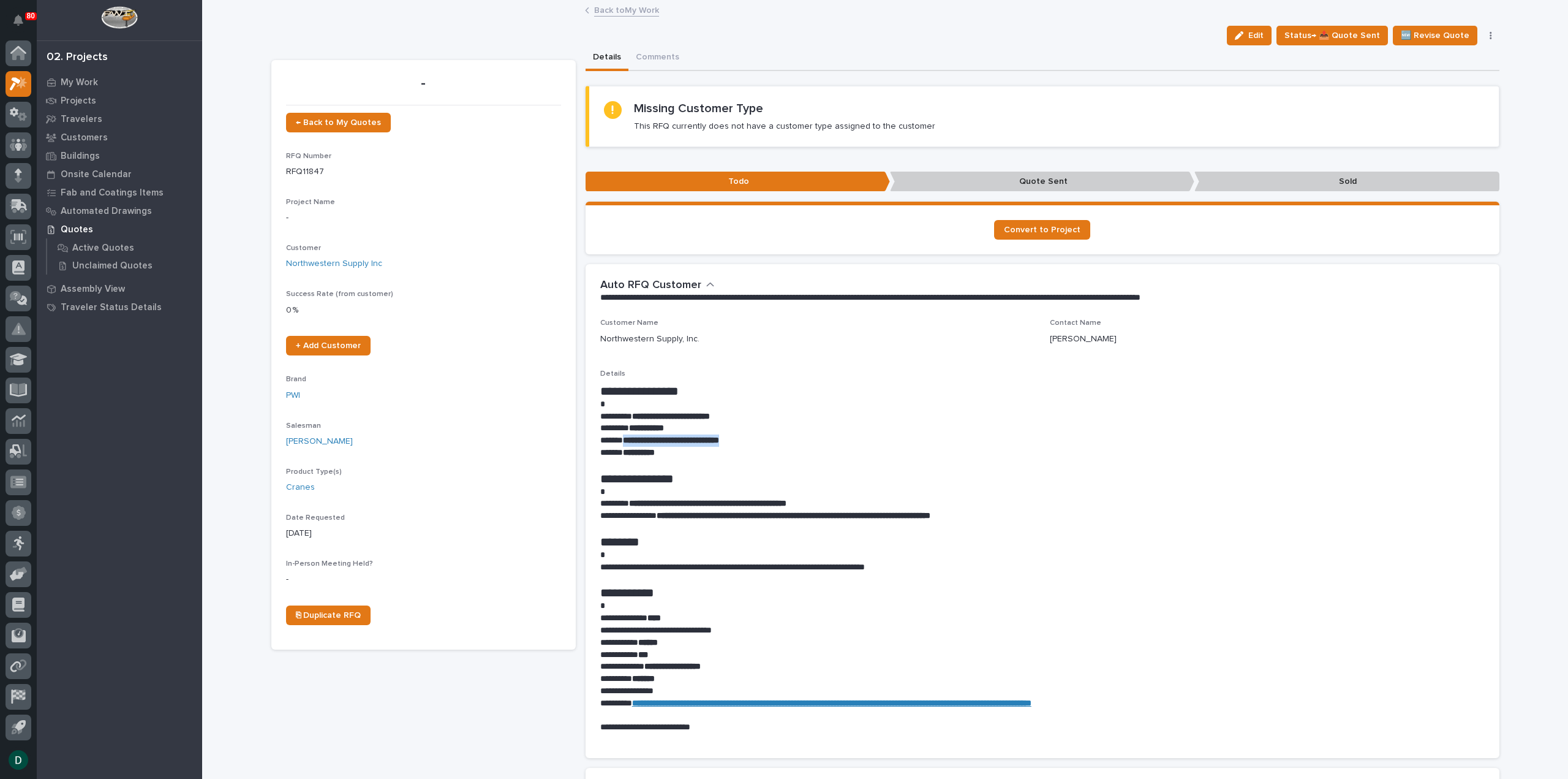
copy strong "**********"
click at [649, 55] on button "Comments" at bounding box center [658, 58] width 58 height 26
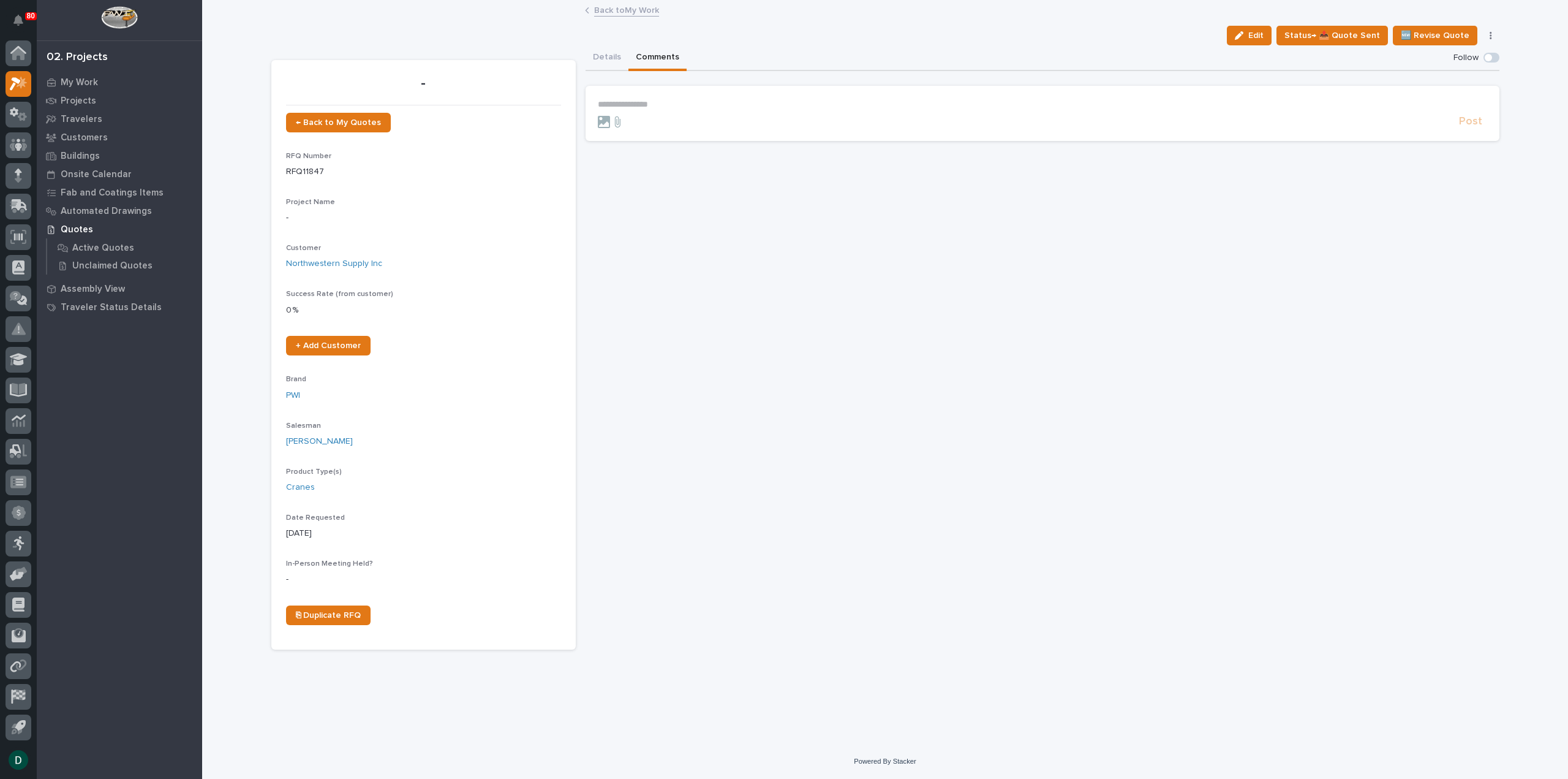
click at [691, 105] on p "**********" at bounding box center [1042, 104] width 889 height 10
click at [1470, 119] on span "Post" at bounding box center [1470, 125] width 23 height 14
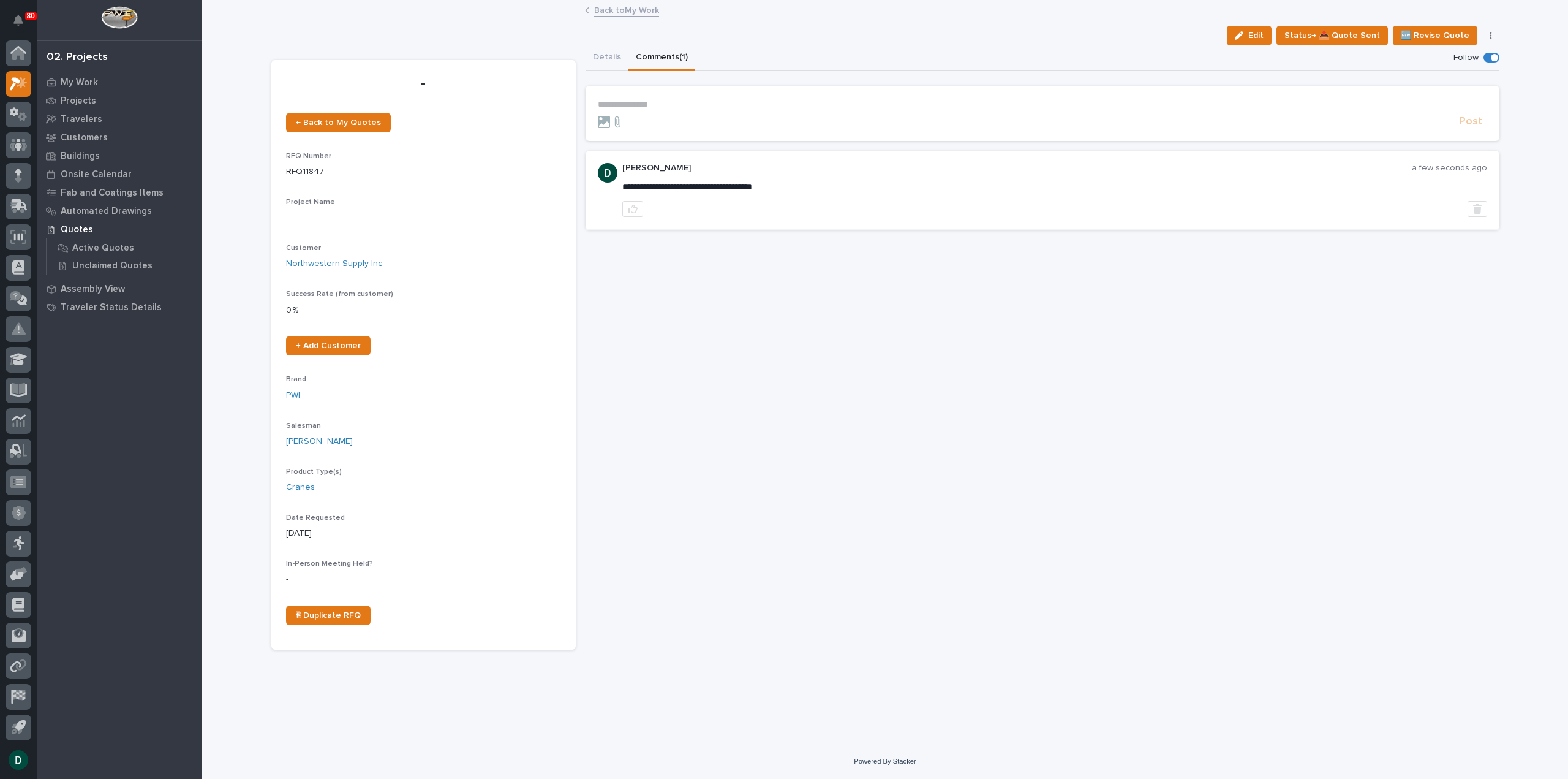
click at [685, 252] on div "**********" at bounding box center [1042, 347] width 914 height 604
click at [647, 11] on link "Back to My Work" at bounding box center [626, 9] width 65 height 14
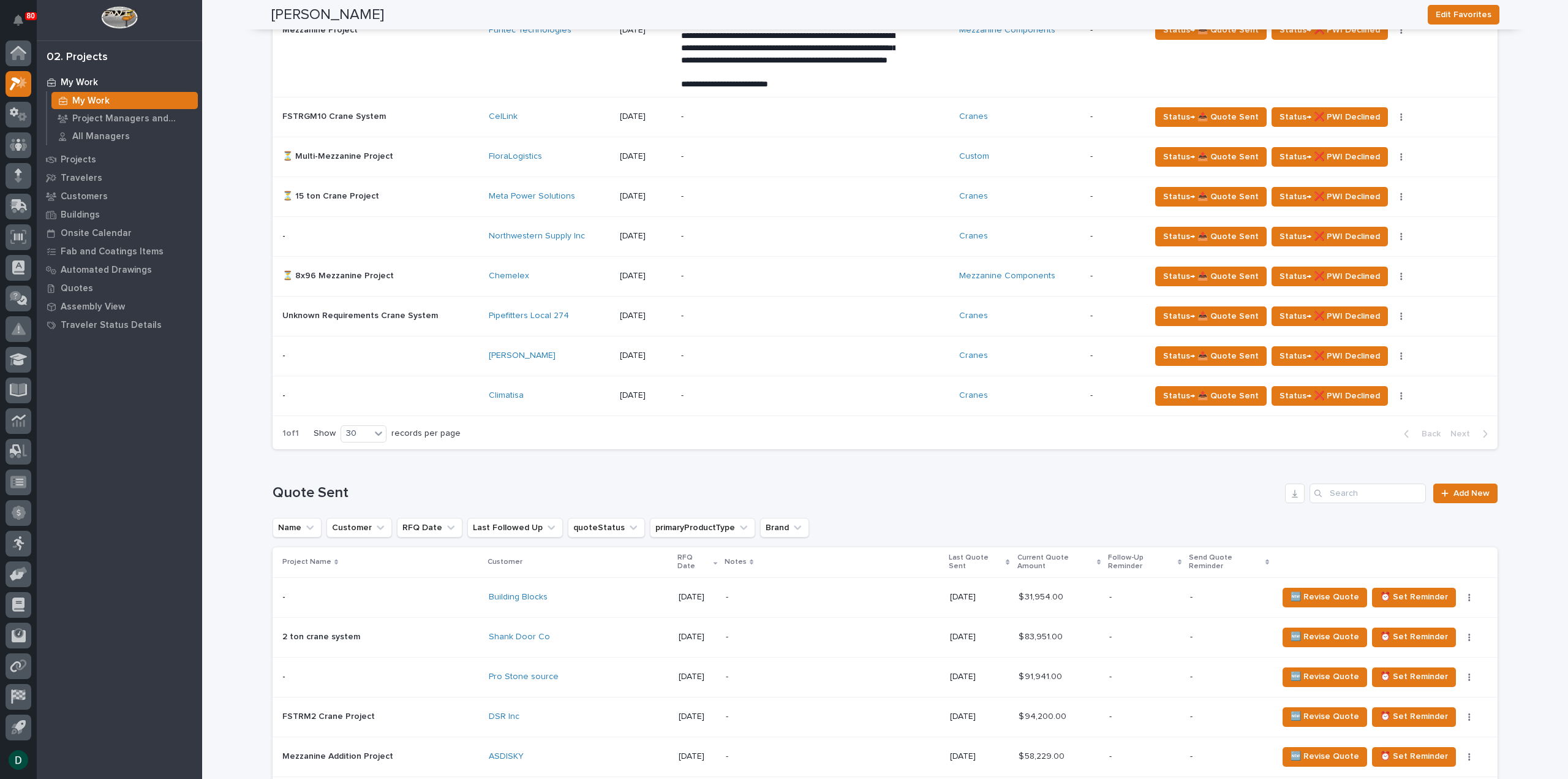
scroll to position [797, 0]
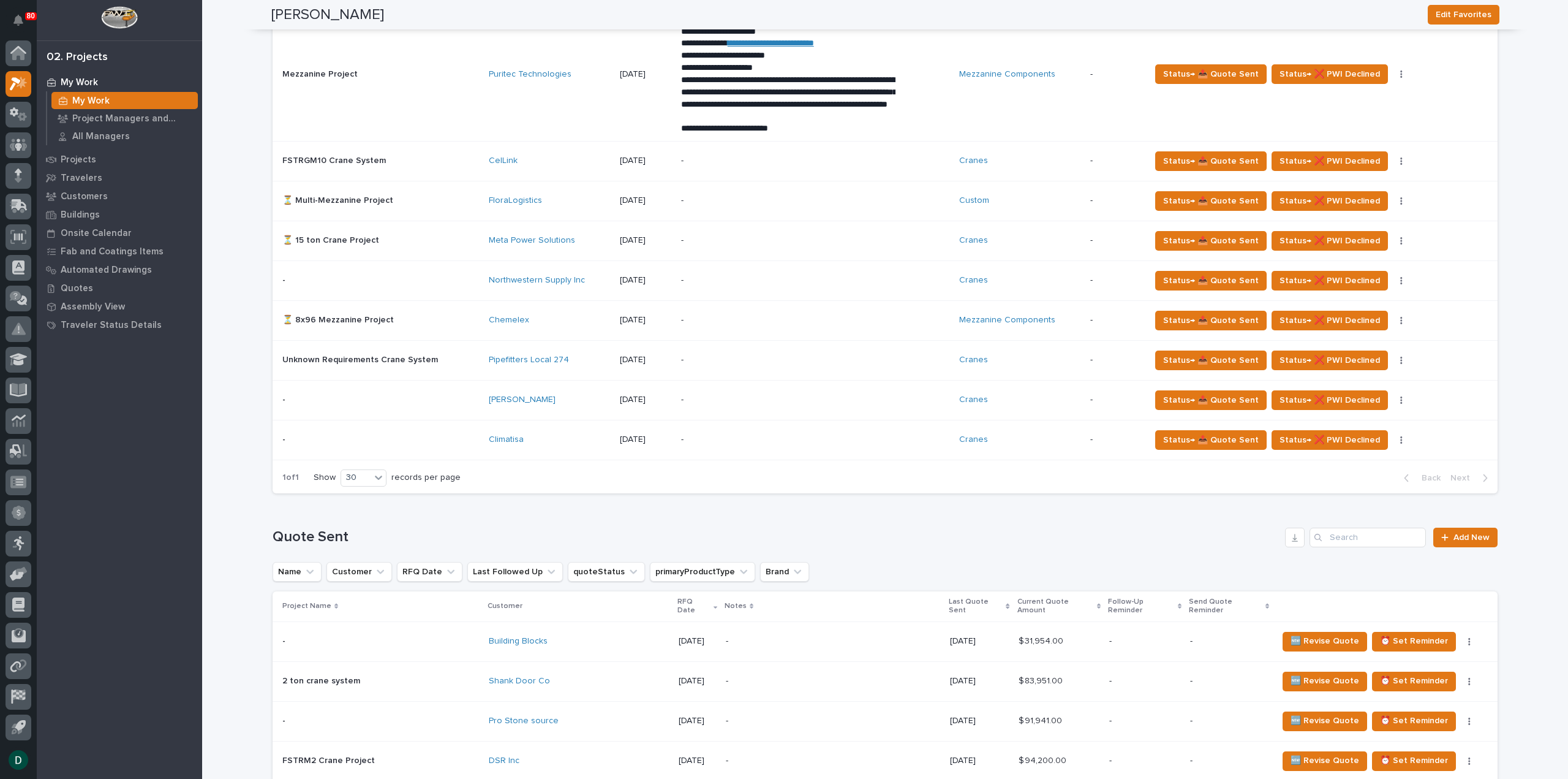
click at [448, 275] on p at bounding box center [381, 280] width 197 height 10
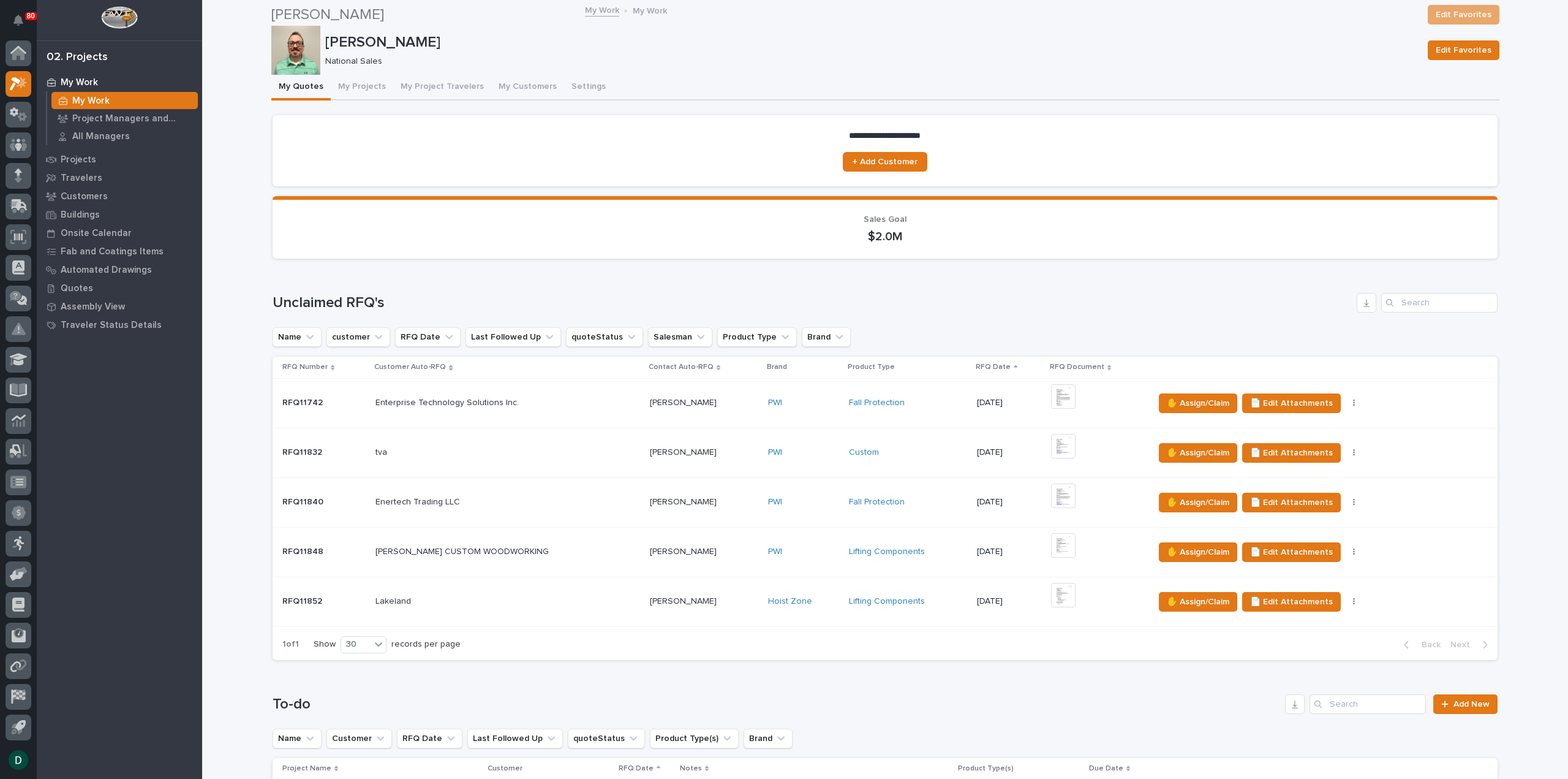
scroll to position [552, 0]
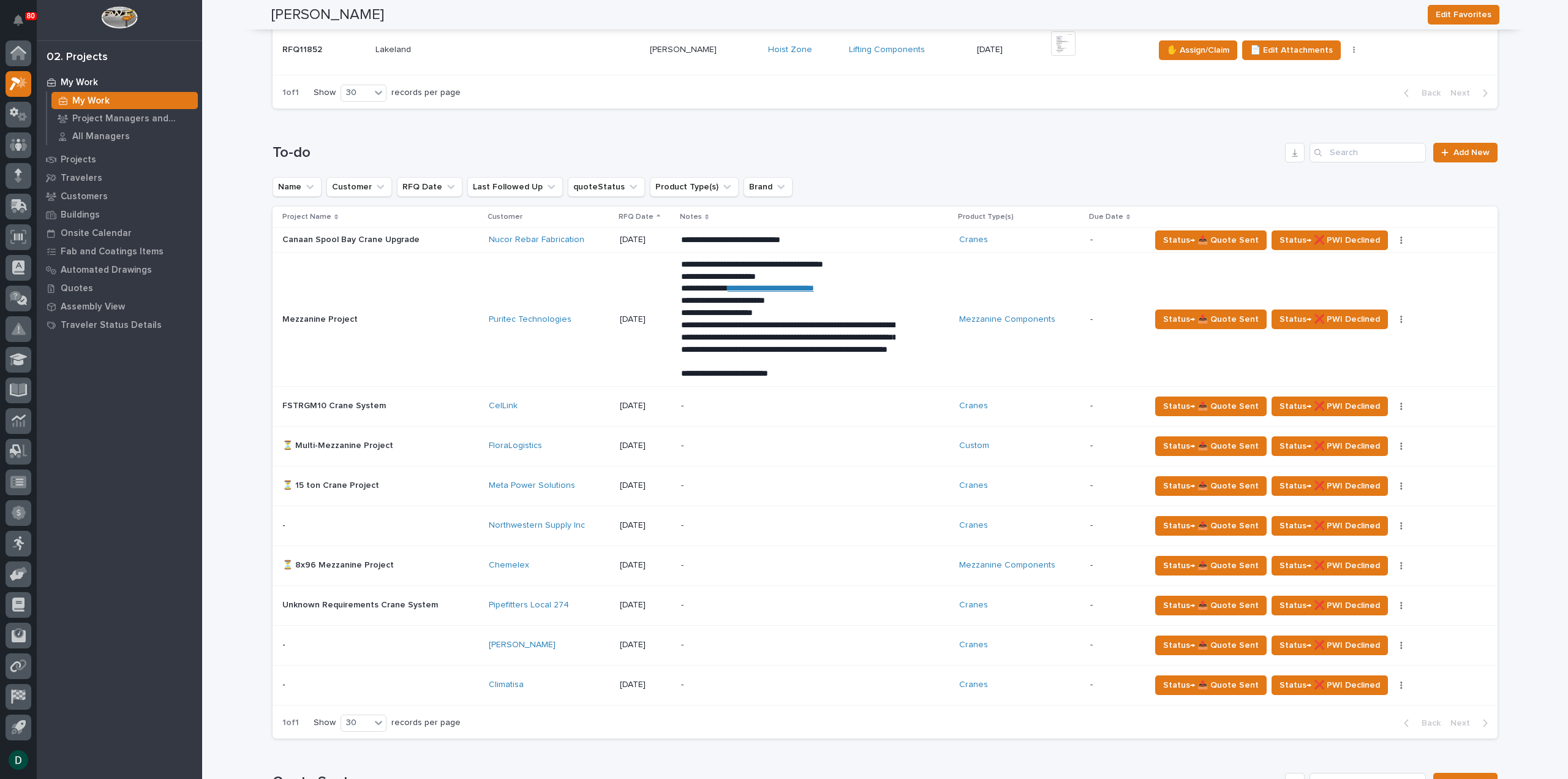
click at [460, 605] on p at bounding box center [381, 605] width 197 height 10
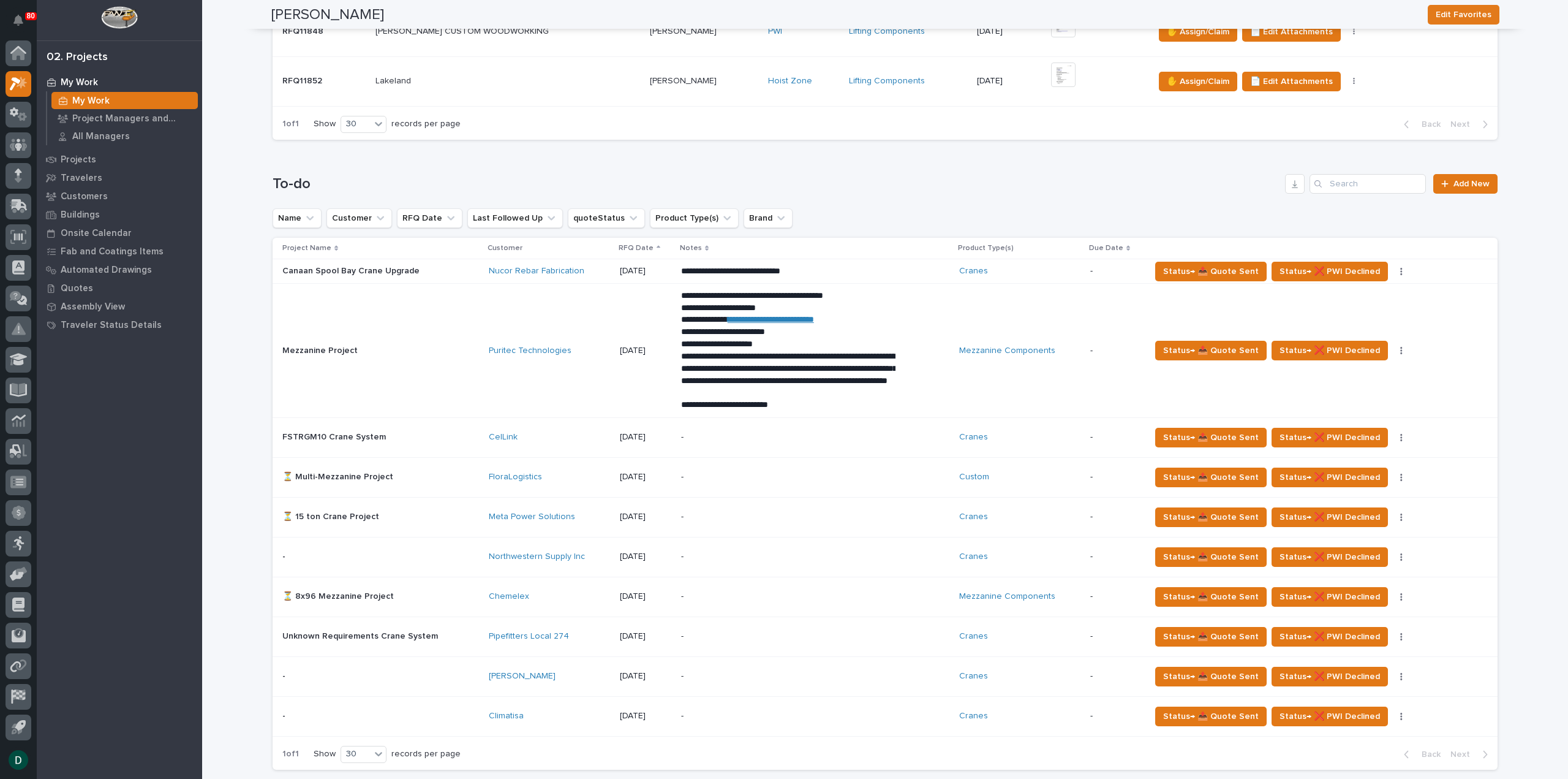
scroll to position [674, 0]
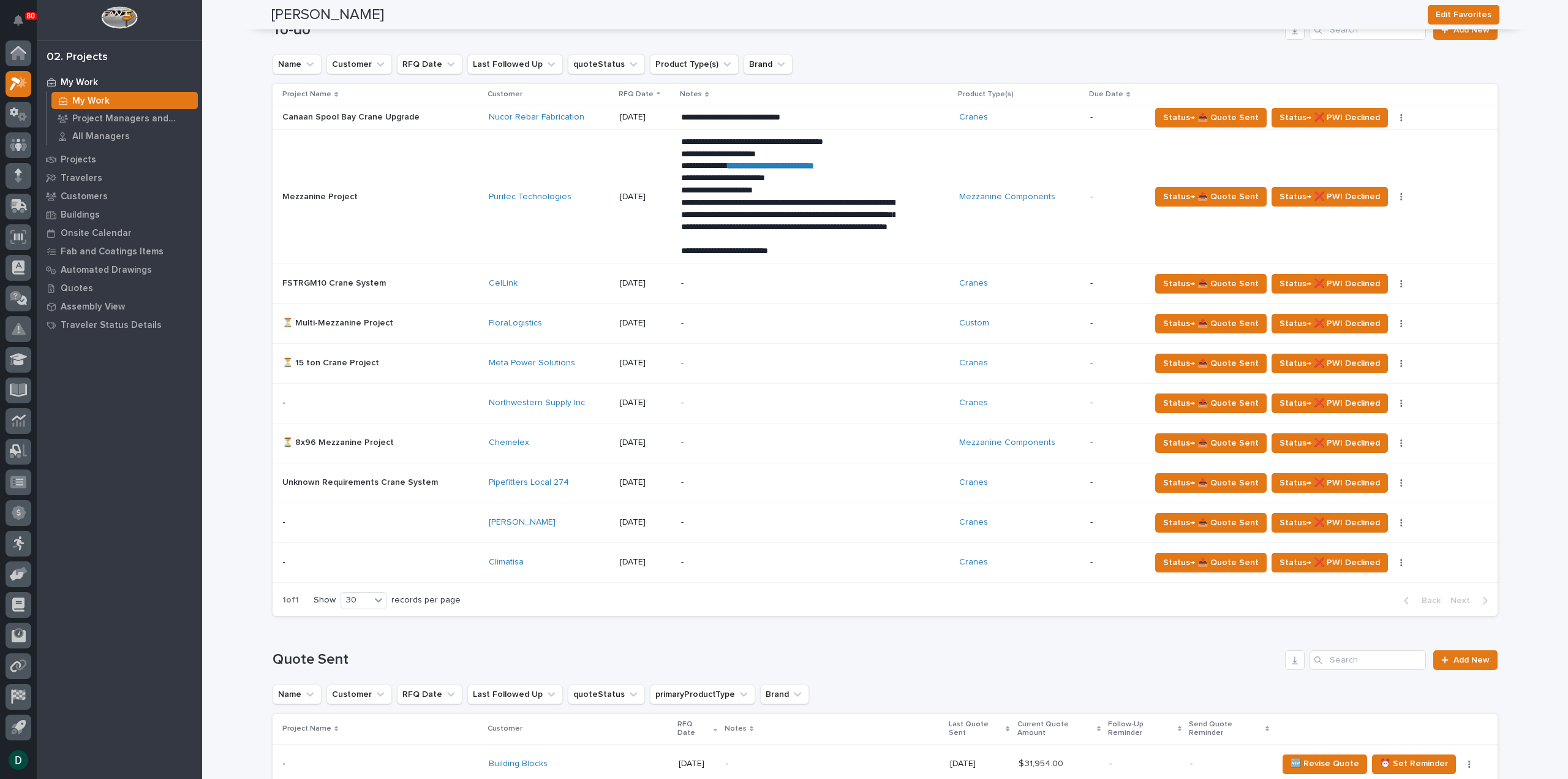
click at [460, 560] on p at bounding box center [381, 562] width 197 height 10
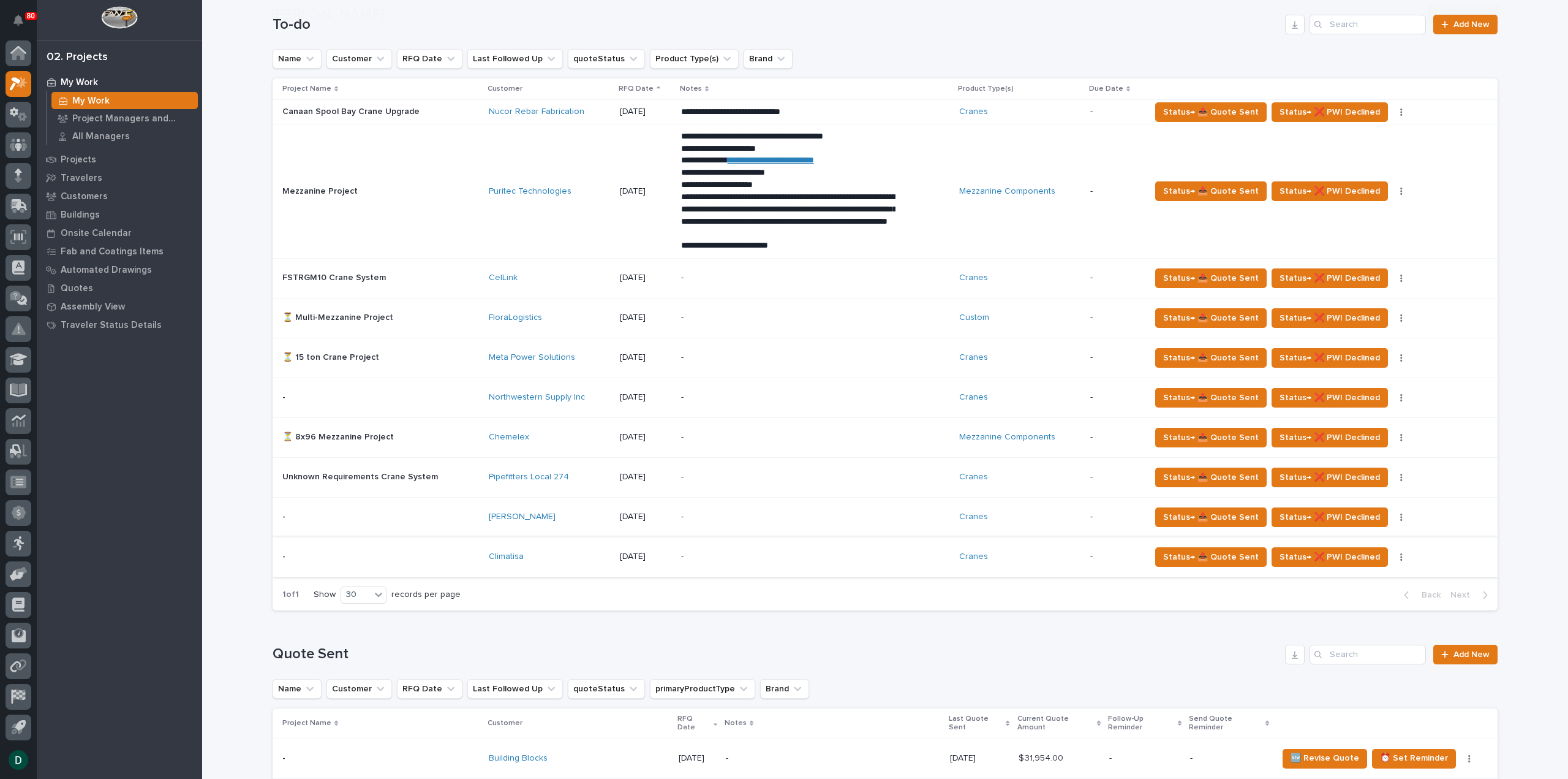
scroll to position [797, 0]
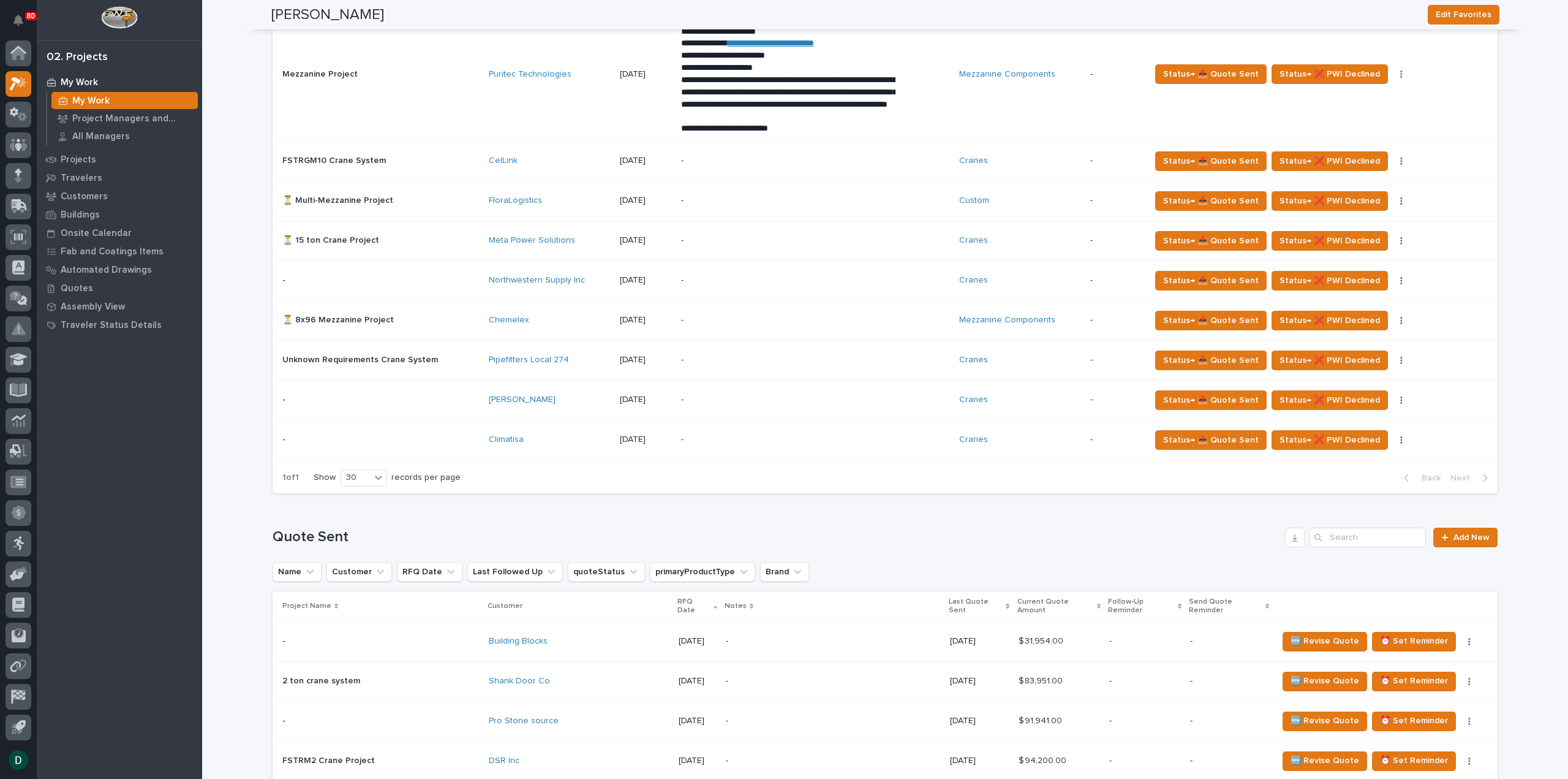
click at [453, 281] on p at bounding box center [381, 280] width 197 height 10
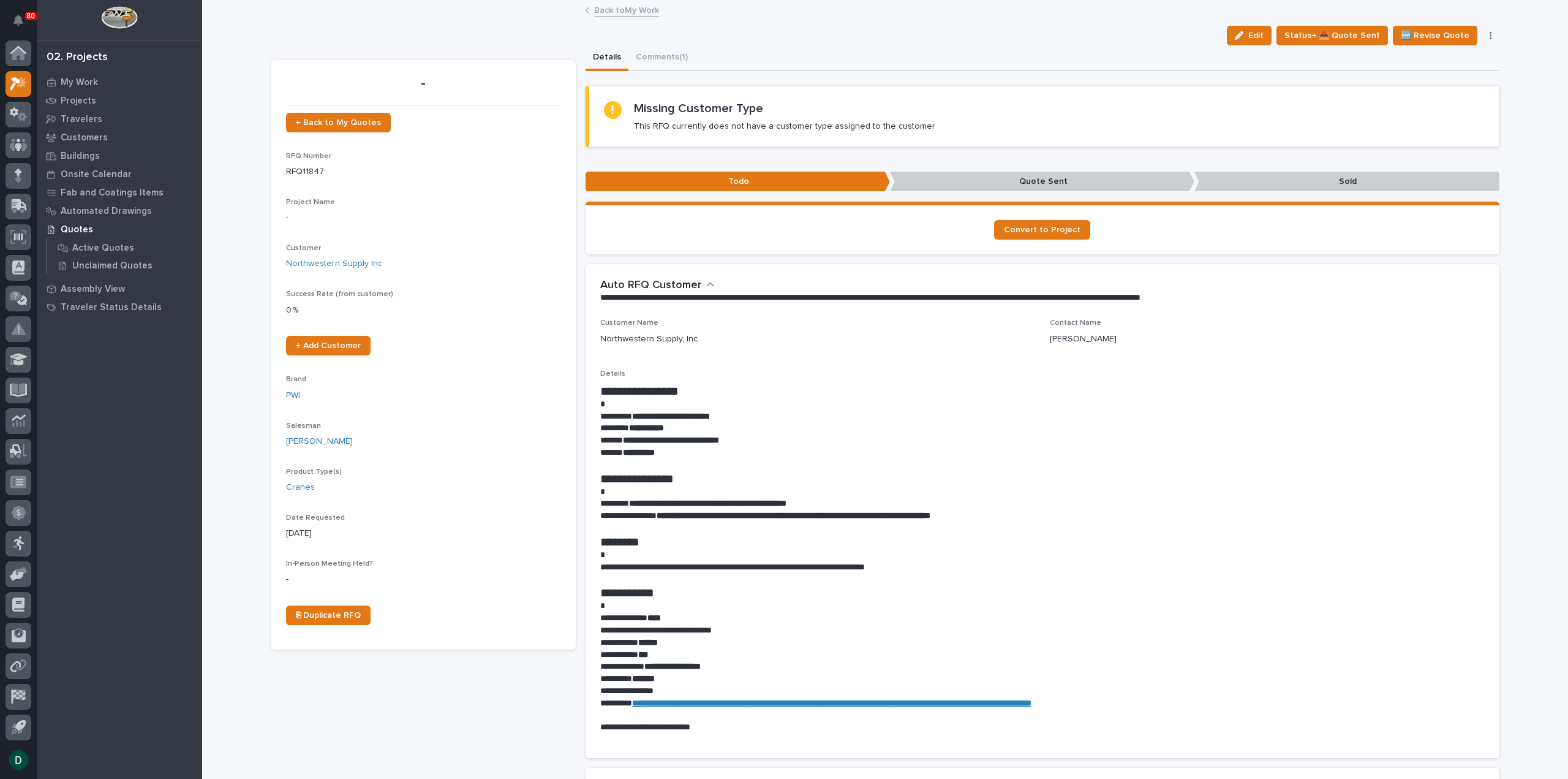
click at [648, 10] on link "Back to My Work" at bounding box center [626, 9] width 65 height 14
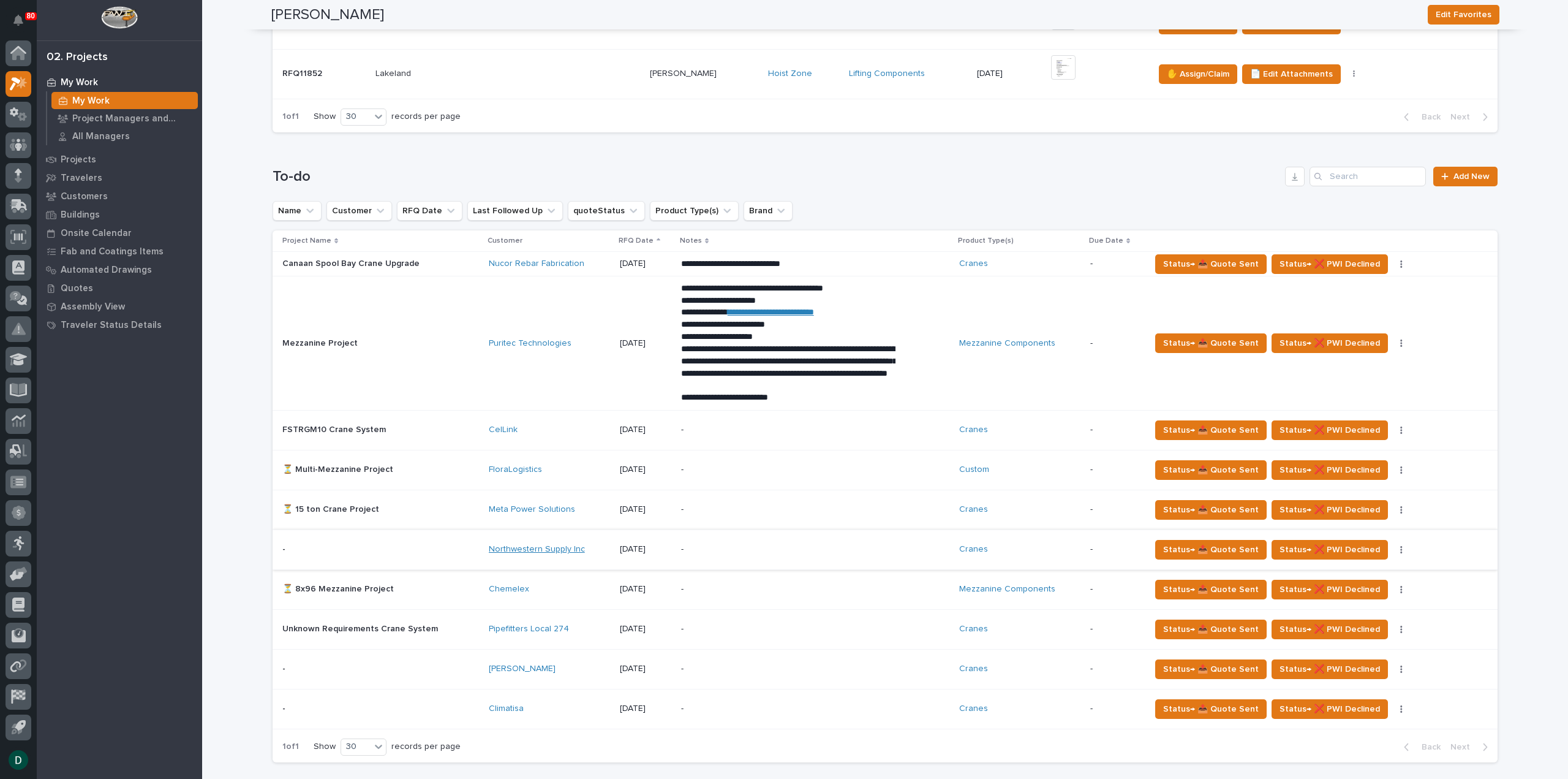
scroll to position [552, 0]
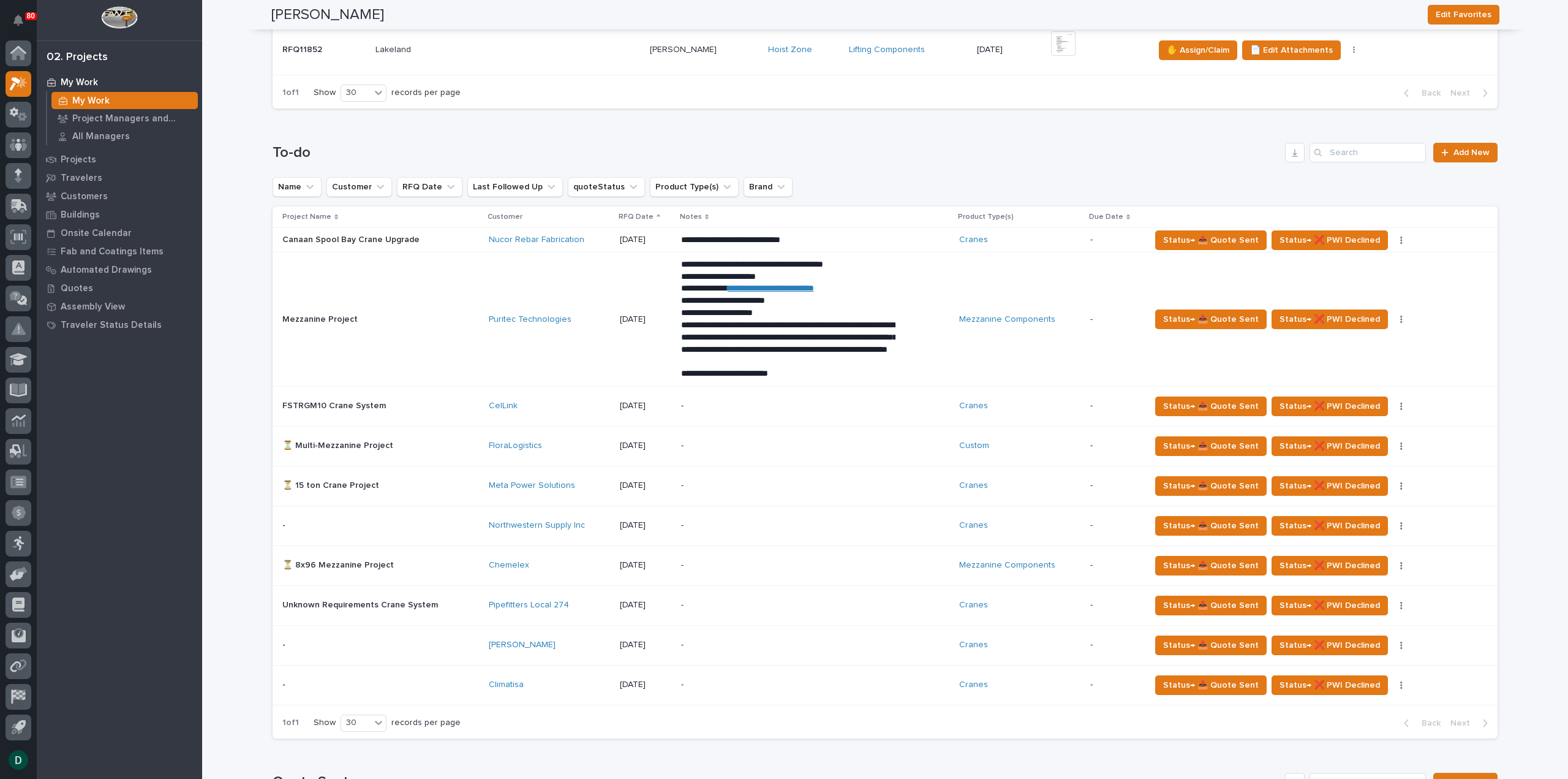
click at [453, 527] on p at bounding box center [381, 525] width 197 height 10
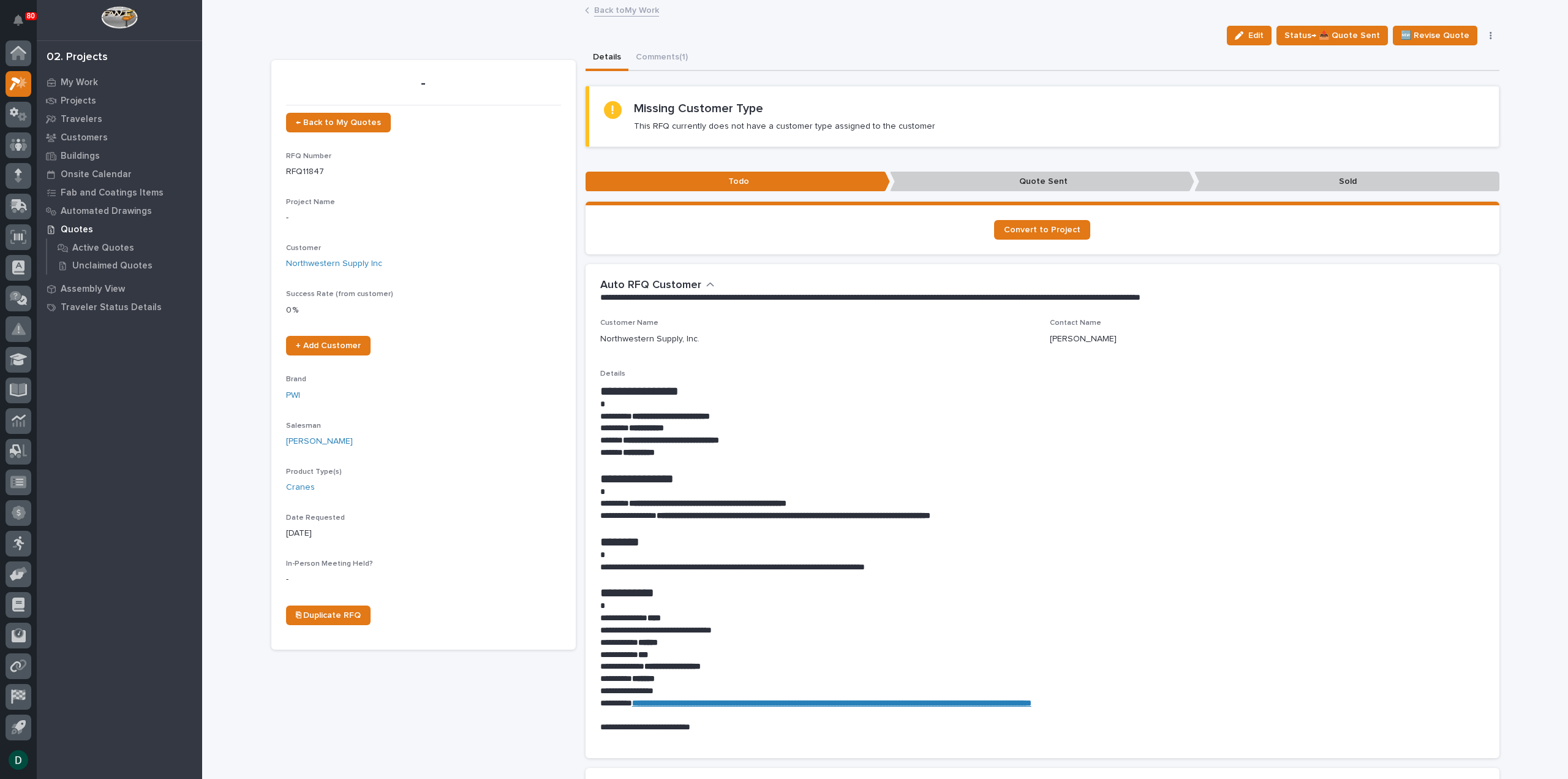
click at [632, 10] on link "Back to My Work" at bounding box center [626, 9] width 65 height 14
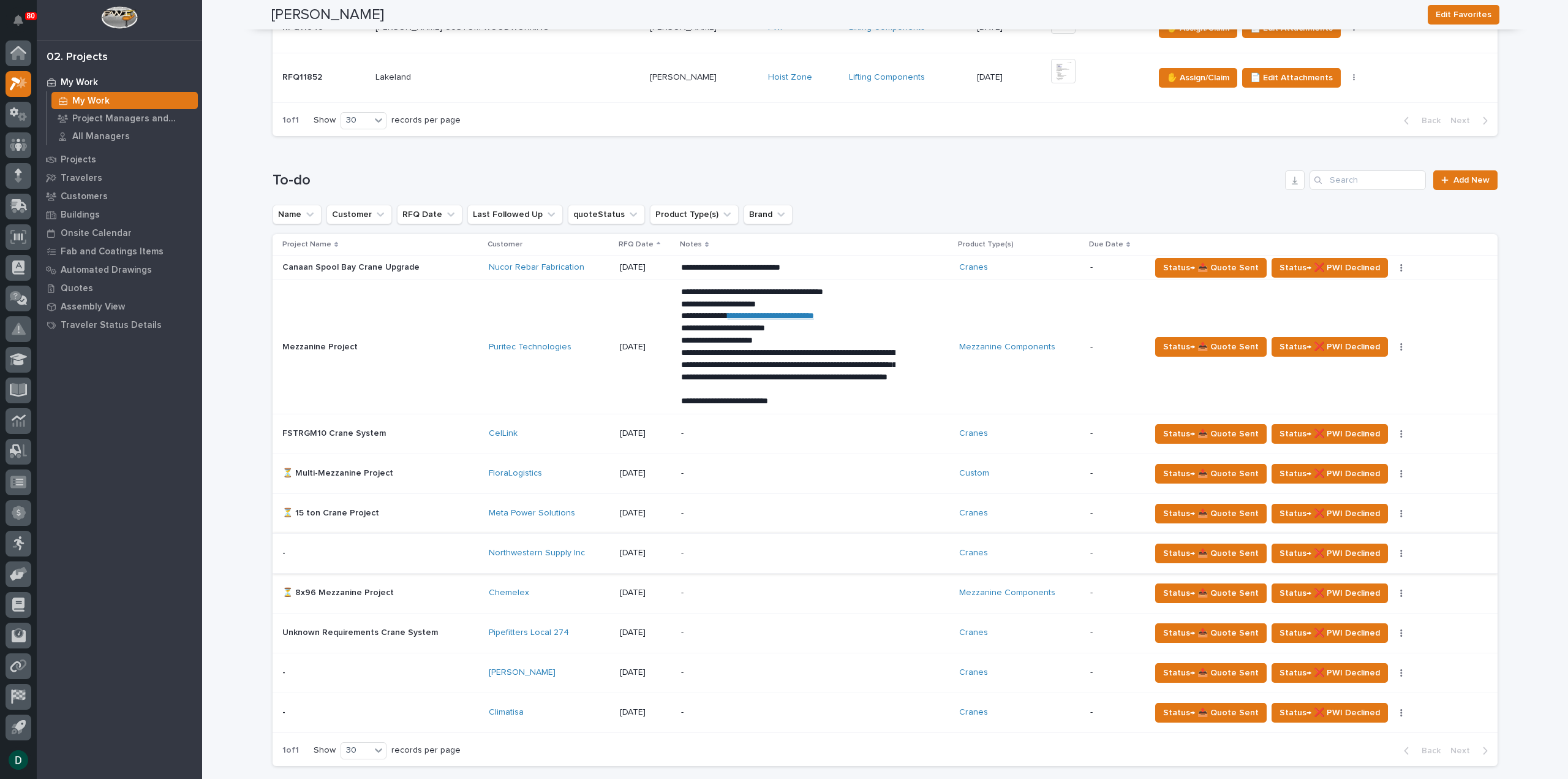
scroll to position [552, 0]
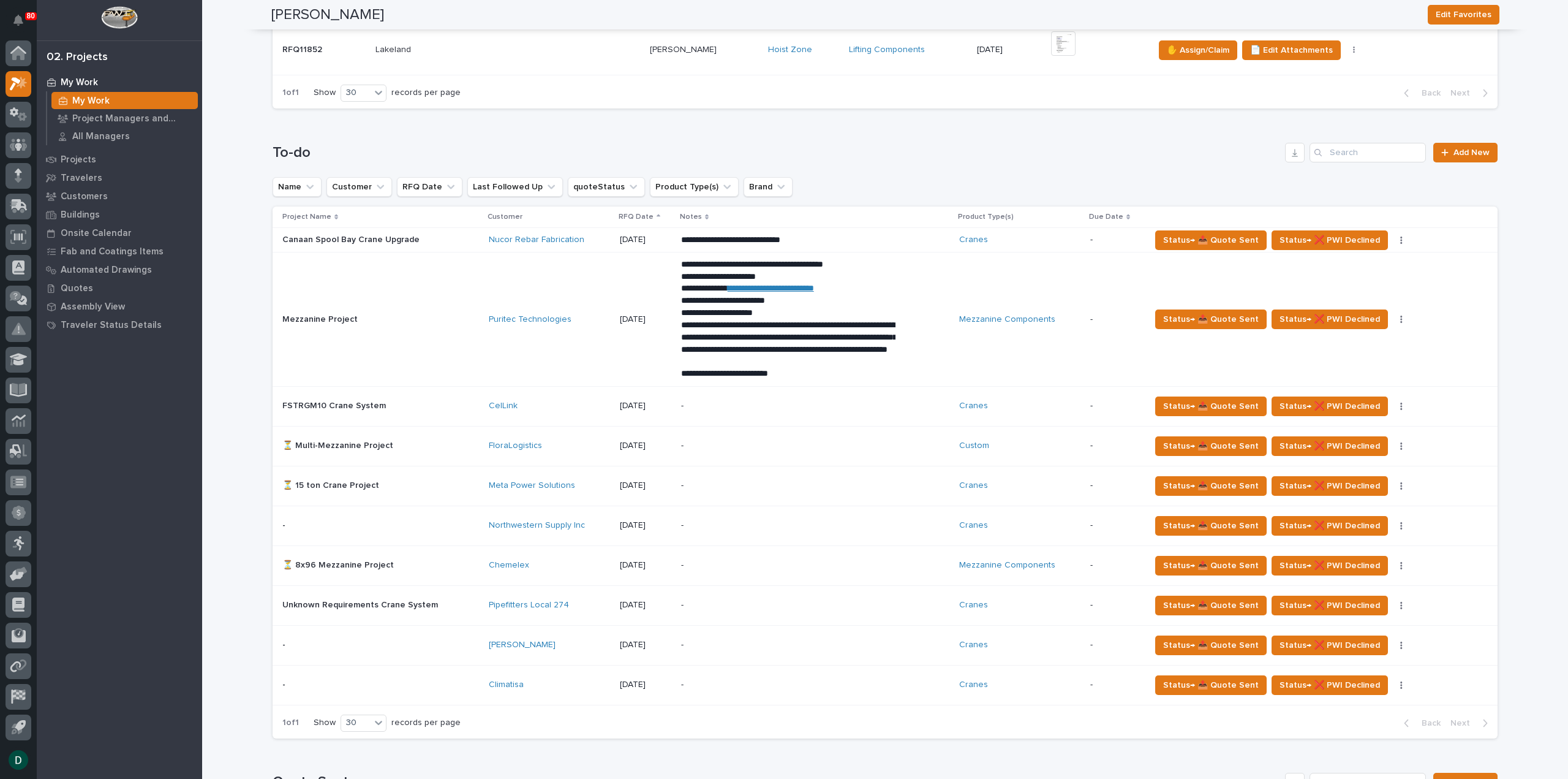
click at [460, 685] on p at bounding box center [381, 685] width 197 height 10
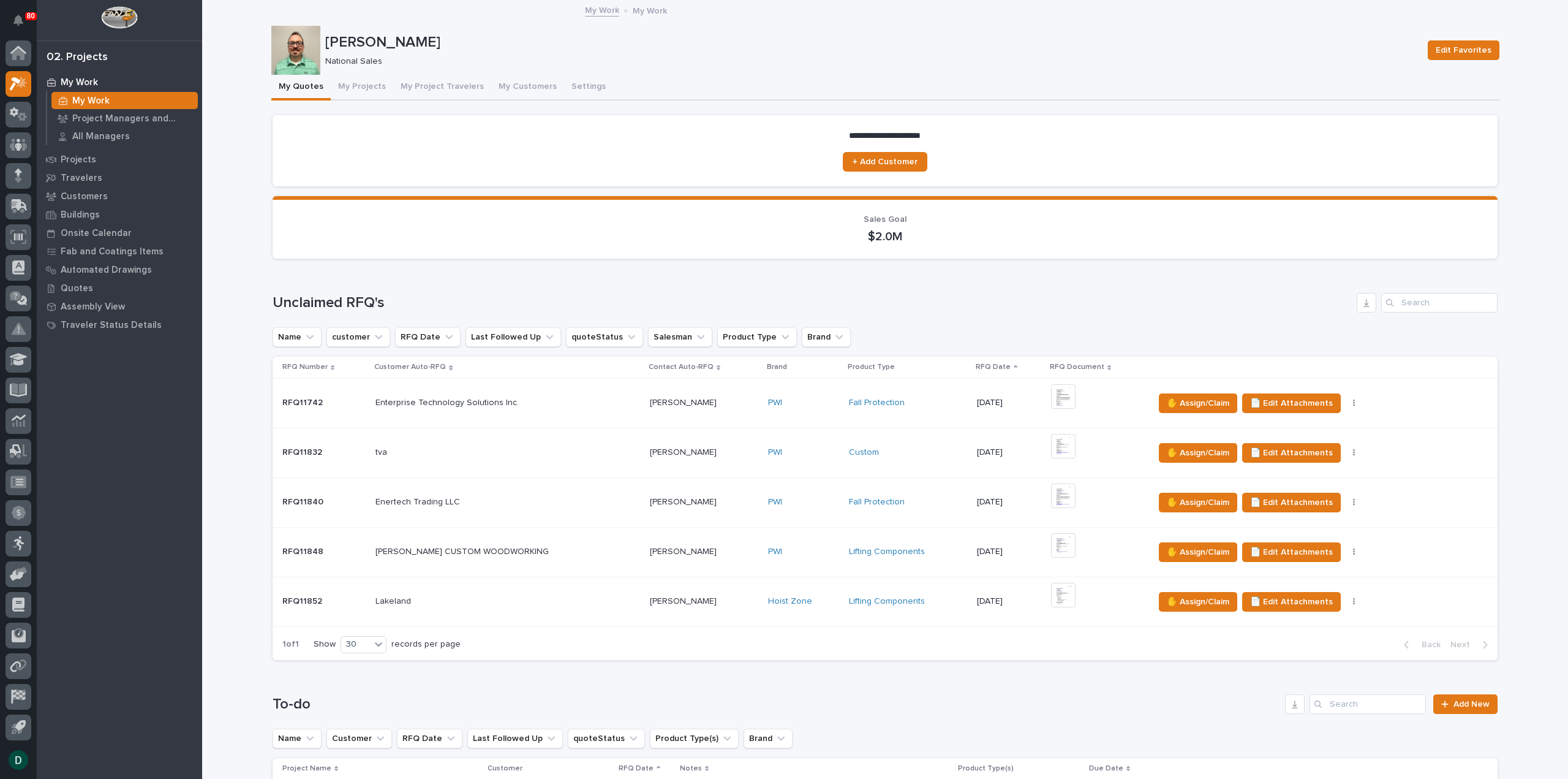
click at [382, 272] on div "Loading... Saving… Unclaimed RFQ's Name customer RFQ Date Last Followed Up quot…" at bounding box center [885, 469] width 1225 height 402
